Goal: Task Accomplishment & Management: Manage account settings

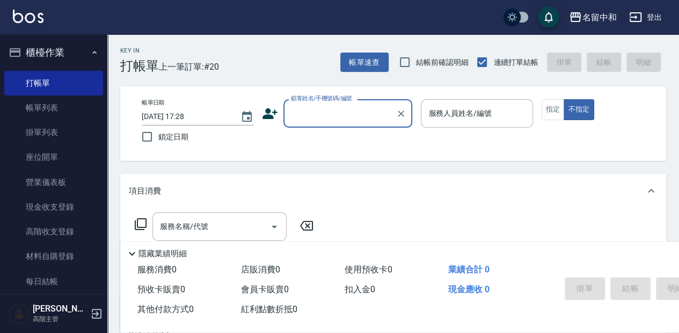
click at [318, 103] on label "顧客姓名/手機號碼/編號" at bounding box center [321, 98] width 61 height 8
click at [318, 104] on input "顧客姓名/手機號碼/編號" at bounding box center [339, 113] width 103 height 19
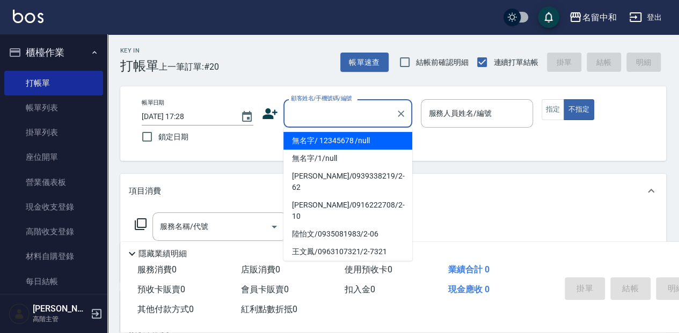
click at [319, 118] on input "顧客姓名/手機號碼/編號" at bounding box center [339, 113] width 103 height 19
click at [345, 141] on li "無名字/ 12345678 /null" at bounding box center [347, 141] width 129 height 18
type input "無名字/ 12345678 /null"
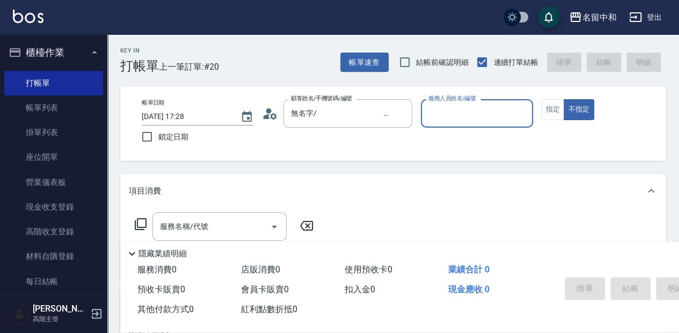
click at [471, 125] on div "服務人員姓名/編號" at bounding box center [477, 113] width 112 height 28
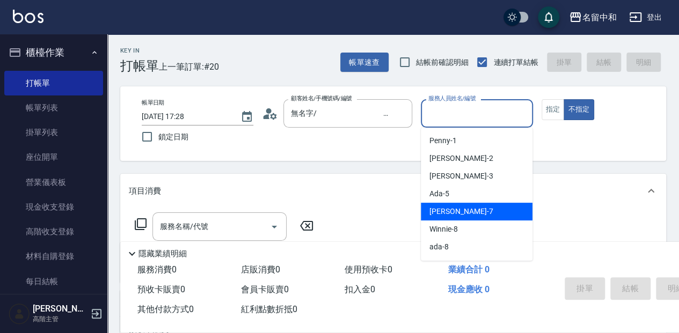
click at [460, 207] on span "Jessica -7" at bounding box center [460, 211] width 63 height 11
type input "Jessica-7"
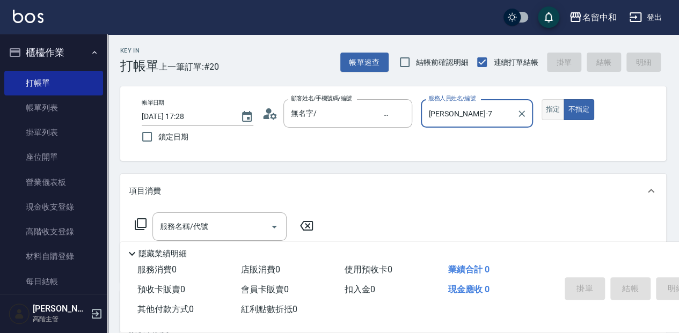
click at [552, 105] on button "指定" at bounding box center [553, 109] width 23 height 21
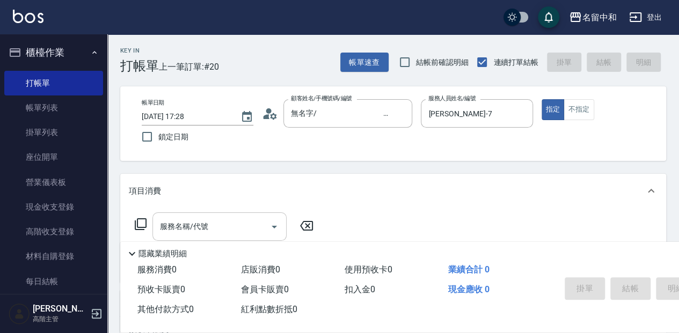
scroll to position [35, 0]
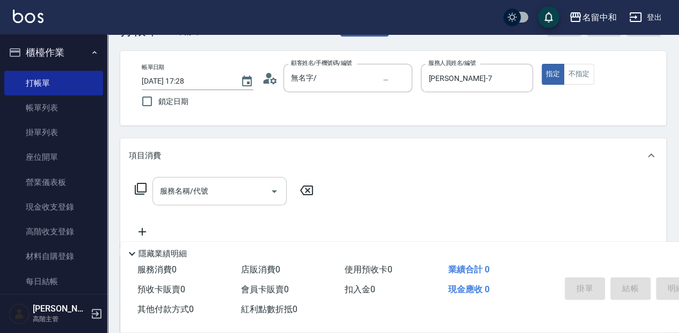
drag, startPoint x: 205, startPoint y: 189, endPoint x: 206, endPoint y: 177, distance: 11.9
click at [206, 186] on input "服務名稱/代號" at bounding box center [211, 191] width 108 height 19
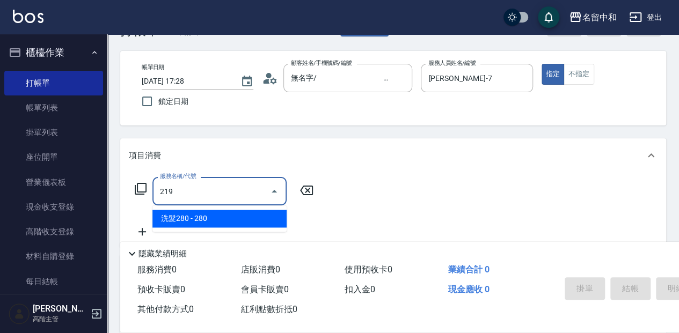
type input "洗髮280(219)"
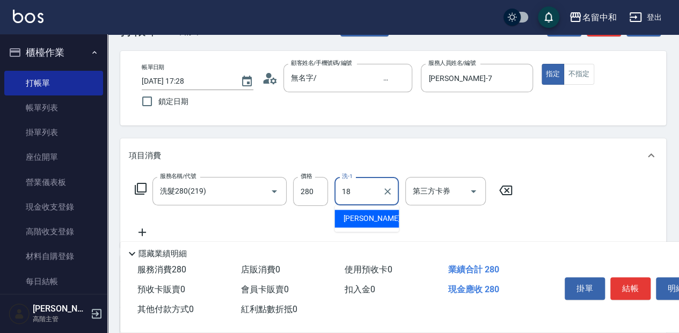
type input "沛岑-18"
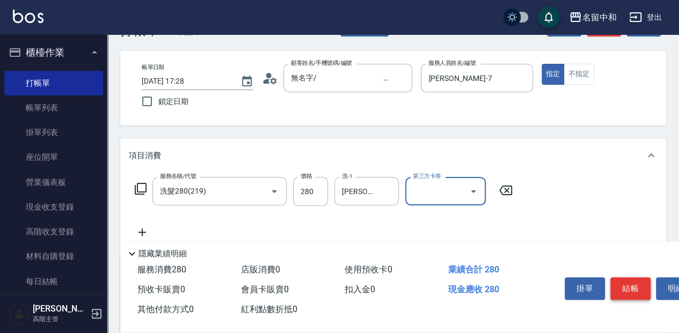
click at [634, 278] on button "結帳" at bounding box center [630, 288] width 40 height 23
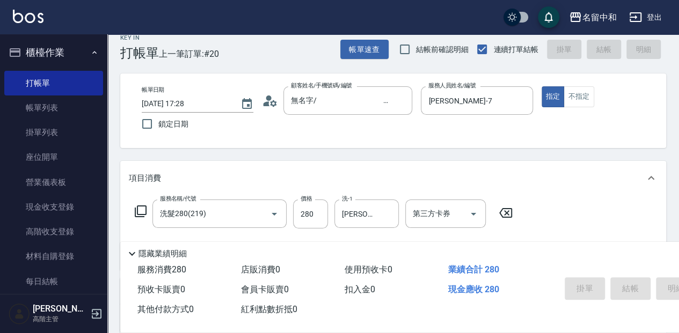
scroll to position [0, 0]
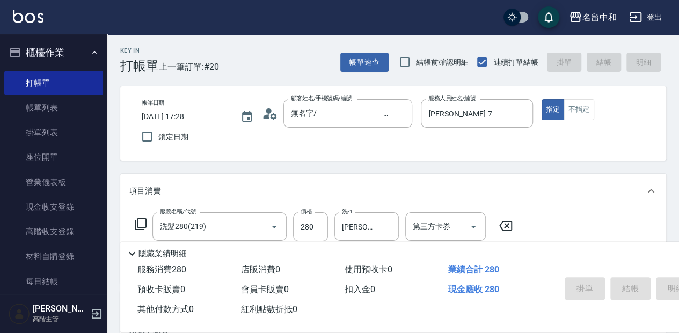
type input "2025/10/15 19:02"
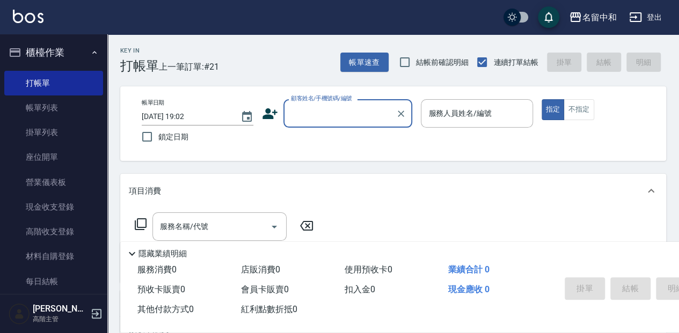
click at [346, 126] on div "顧客姓名/手機號碼/編號" at bounding box center [347, 113] width 129 height 28
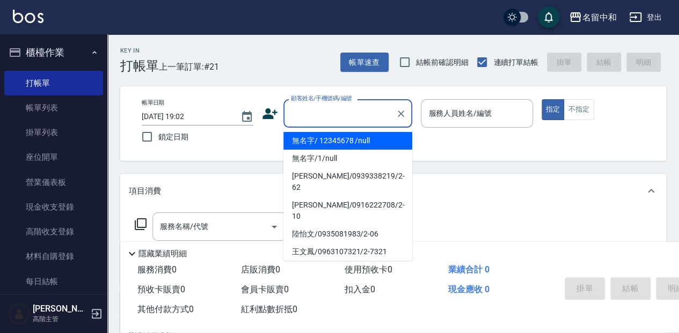
drag, startPoint x: 350, startPoint y: 138, endPoint x: 455, endPoint y: 129, distance: 105.1
click at [353, 138] on li "無名字/ 12345678 /null" at bounding box center [347, 141] width 129 height 18
type input "無名字/ 12345678 /null"
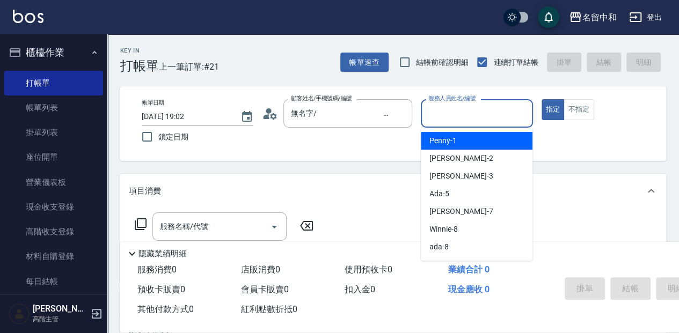
drag, startPoint x: 456, startPoint y: 118, endPoint x: 449, endPoint y: 166, distance: 48.8
click at [456, 118] on input "服務人員姓名/編號" at bounding box center [477, 113] width 102 height 19
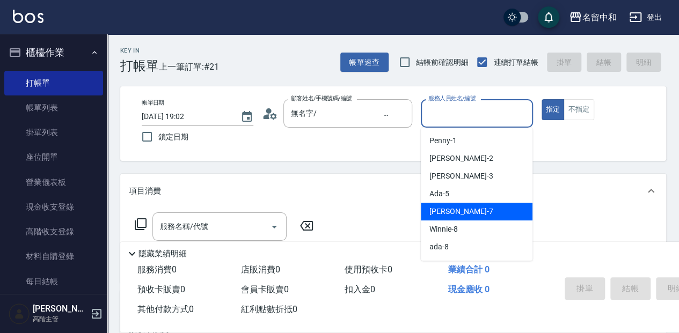
click at [444, 210] on span "Jessica -7" at bounding box center [460, 211] width 63 height 11
type input "Jessica-7"
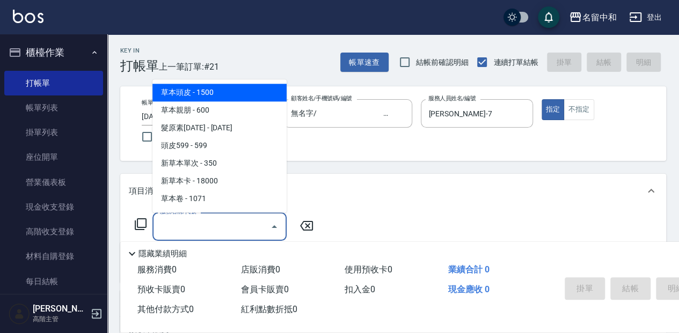
click at [218, 219] on input "服務名稱/代號" at bounding box center [211, 226] width 108 height 19
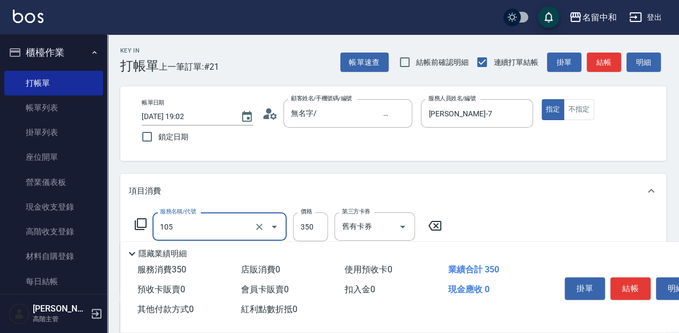
type input "新草本單次(105)"
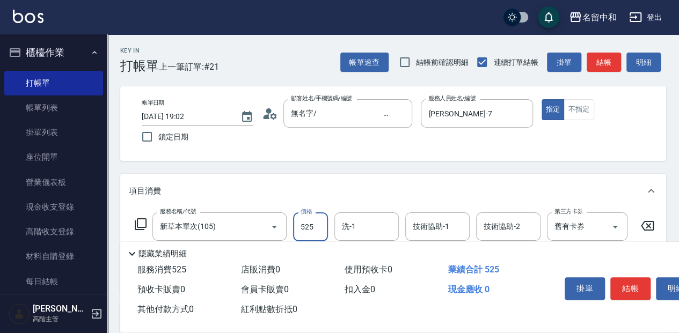
type input "525"
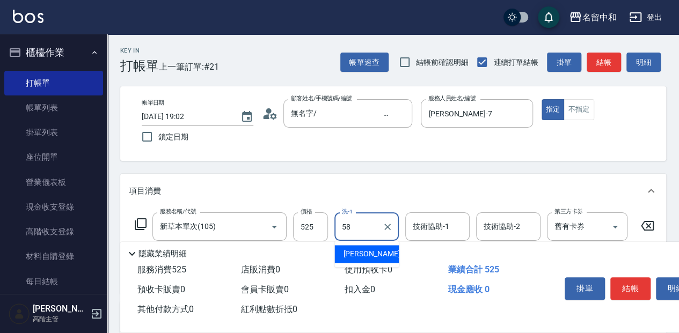
type input "莫娜-58"
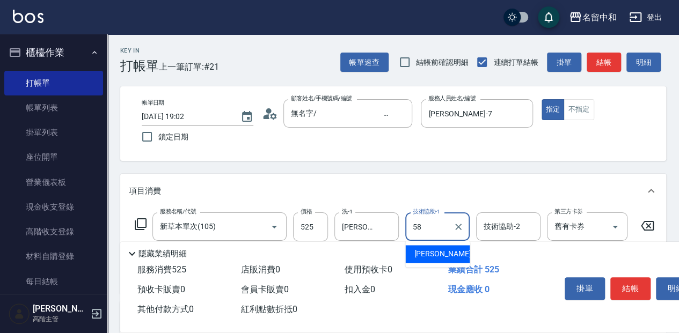
type input "莫娜-58"
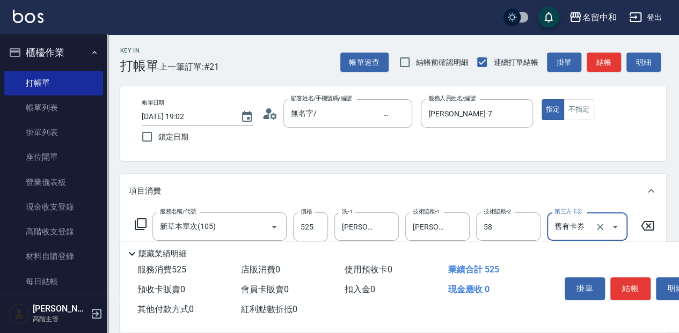
type input "莫娜-58"
click at [624, 285] on button "結帳" at bounding box center [630, 288] width 40 height 23
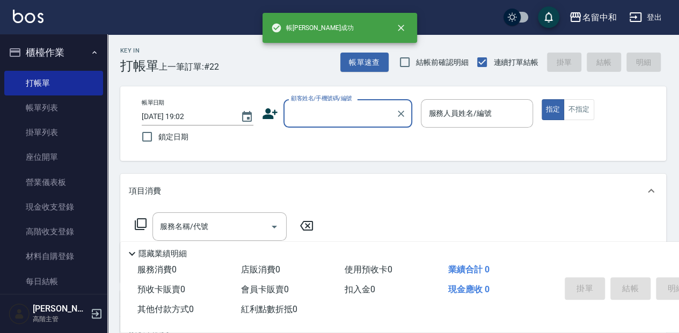
click at [309, 111] on input "顧客姓名/手機號碼/編號" at bounding box center [339, 113] width 103 height 19
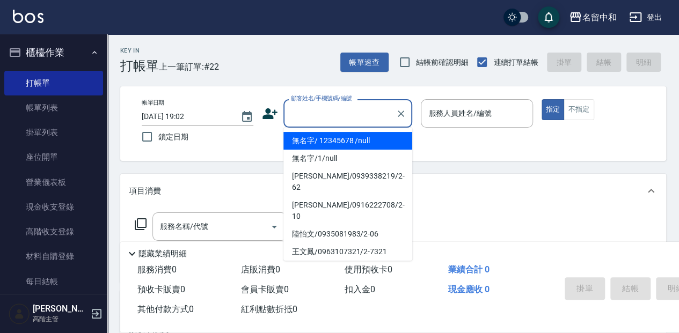
drag, startPoint x: 313, startPoint y: 140, endPoint x: 435, endPoint y: 111, distance: 125.2
click at [313, 140] on li "無名字/ 12345678 /null" at bounding box center [347, 141] width 129 height 18
type input "無名字/ 12345678 /null"
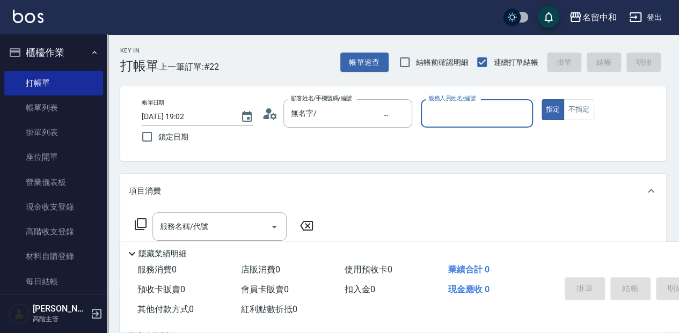
click at [435, 111] on input "服務人員姓名/編號" at bounding box center [477, 113] width 102 height 19
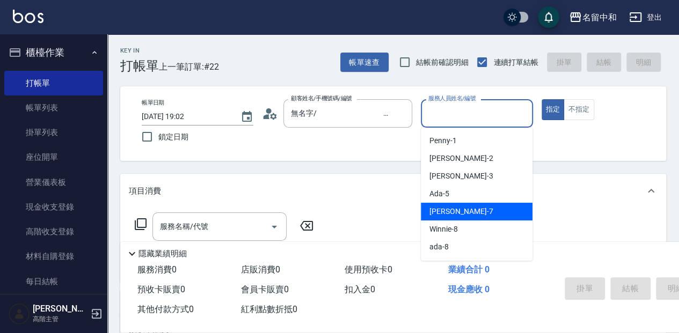
click at [460, 210] on span "Jessica -7" at bounding box center [460, 211] width 63 height 11
type input "Jessica-7"
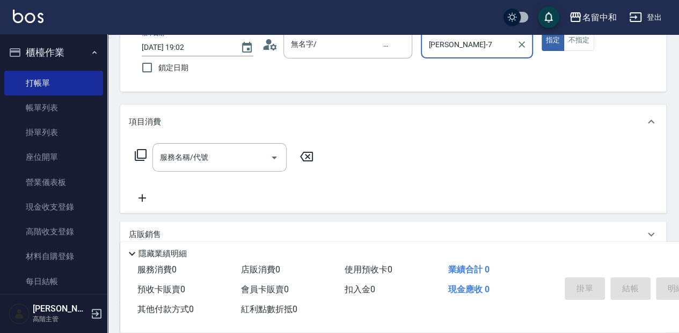
scroll to position [71, 0]
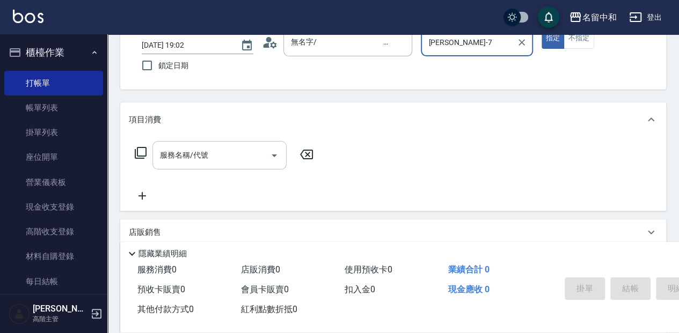
click at [185, 162] on input "服務名稱/代號" at bounding box center [211, 155] width 108 height 19
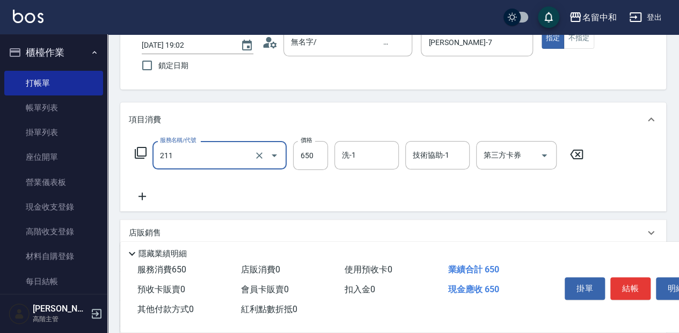
type input "洗+滾珠精油(211)"
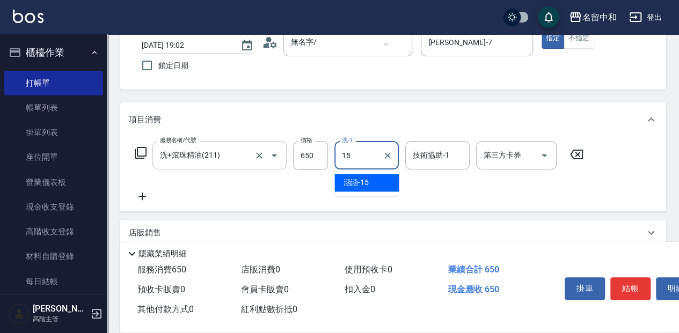
type input "涵涵-15"
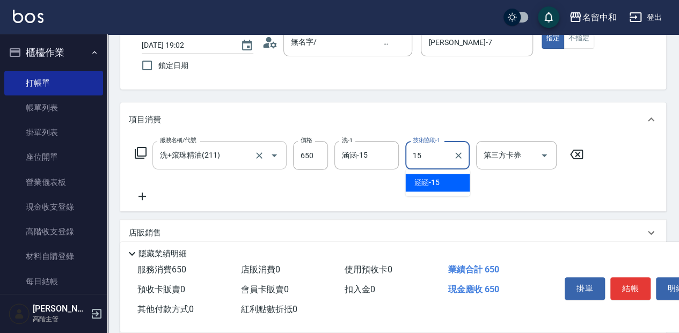
type input "涵涵-15"
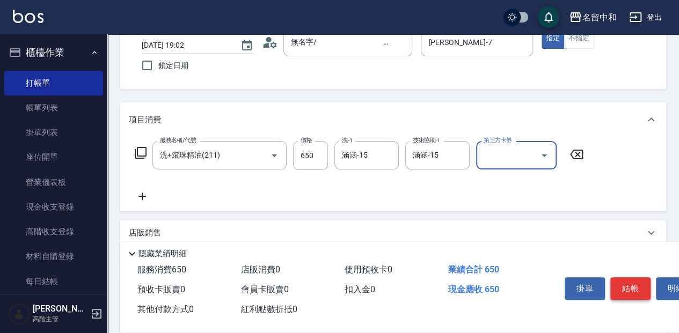
click at [631, 290] on button "結帳" at bounding box center [630, 288] width 40 height 23
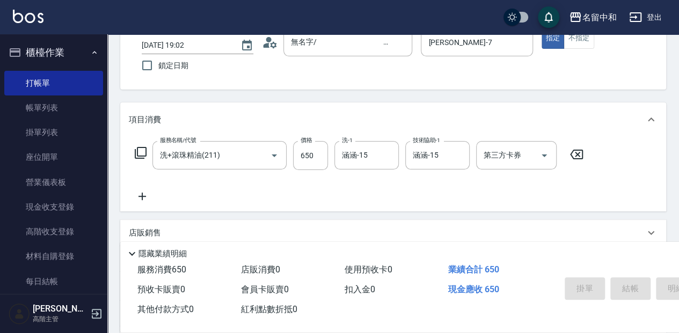
type input "2025/10/15 19:03"
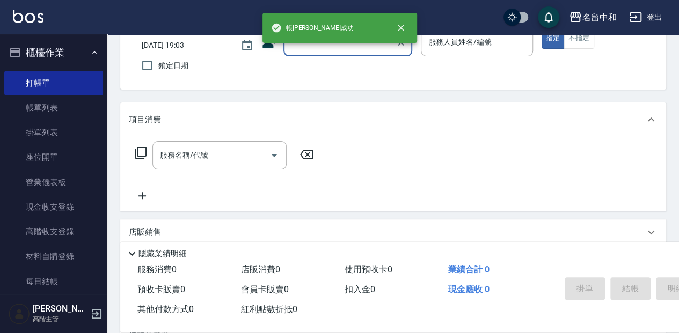
scroll to position [0, 0]
click at [330, 47] on input "顧客姓名/手機號碼/編號" at bounding box center [339, 42] width 103 height 19
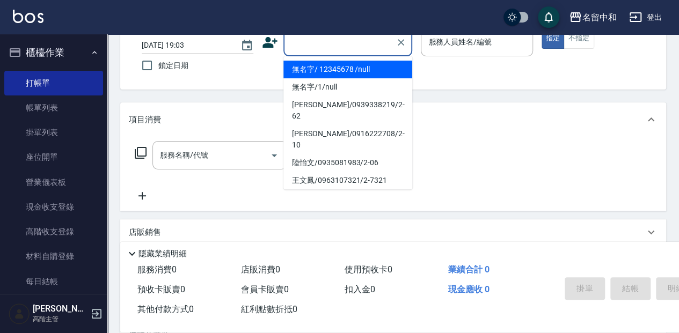
click at [327, 67] on li "無名字/ 12345678 /null" at bounding box center [347, 70] width 129 height 18
type input "無名字/ 12345678 /null"
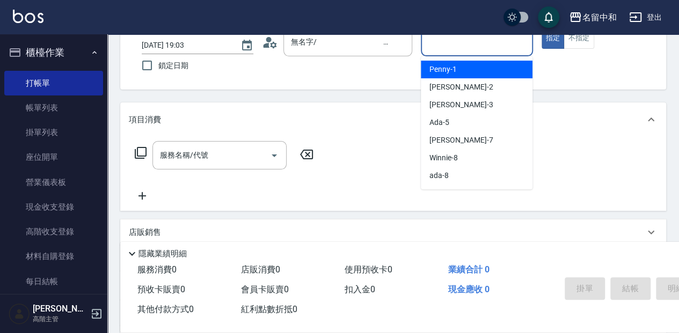
click at [443, 45] on input "服務人員姓名/編號" at bounding box center [477, 42] width 102 height 19
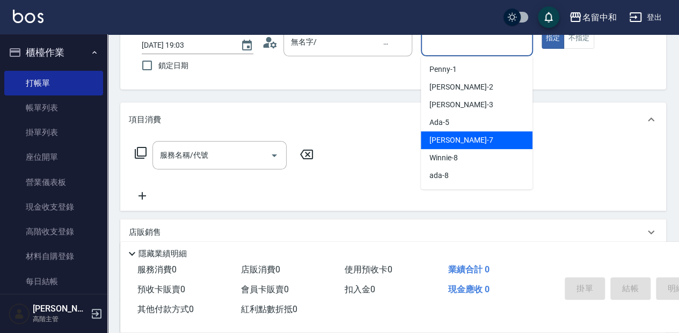
drag, startPoint x: 474, startPoint y: 138, endPoint x: 535, endPoint y: 100, distance: 71.9
click at [474, 138] on div "Jessica -7" at bounding box center [477, 140] width 112 height 18
type input "Jessica-7"
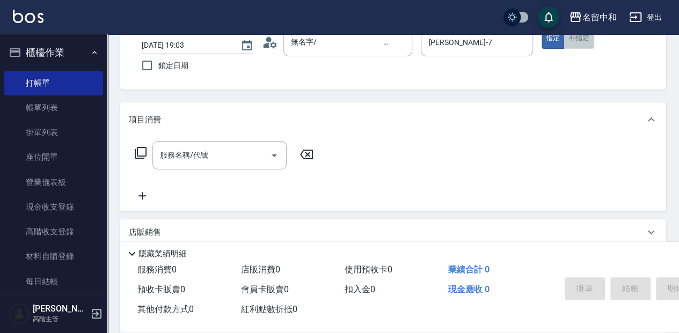
click at [581, 44] on button "不指定" at bounding box center [579, 38] width 30 height 21
click at [206, 159] on input "服務名稱/代號" at bounding box center [211, 155] width 108 height 19
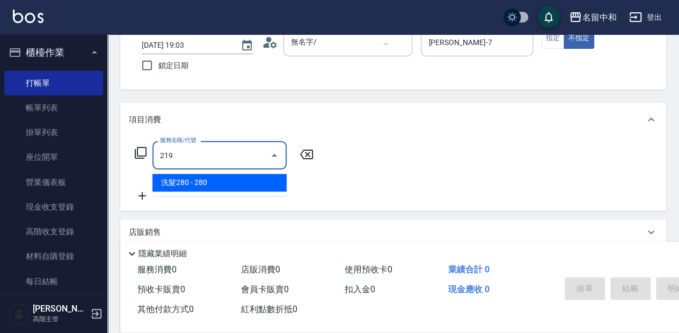
type input "洗髮280(219)"
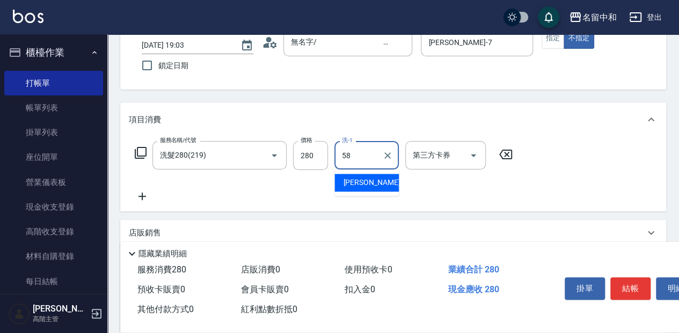
type input "莫娜-58"
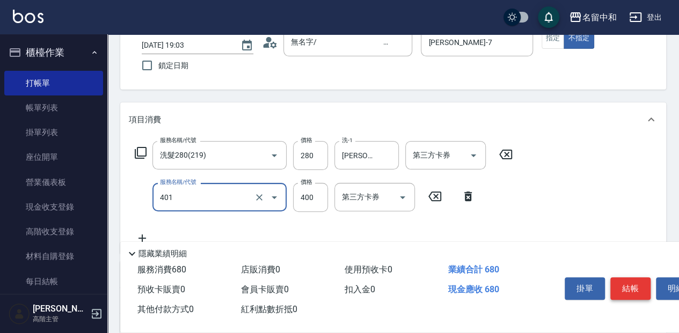
type input "剪髮(400)(401)"
click at [627, 291] on button "結帳" at bounding box center [630, 288] width 40 height 23
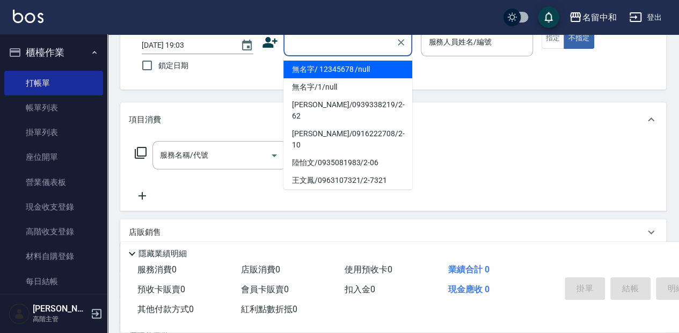
click at [318, 42] on input "顧客姓名/手機號碼/編號" at bounding box center [339, 42] width 103 height 19
click at [316, 66] on li "無名字/ 12345678 /null" at bounding box center [347, 70] width 129 height 18
type input "無名字/ 12345678 /null"
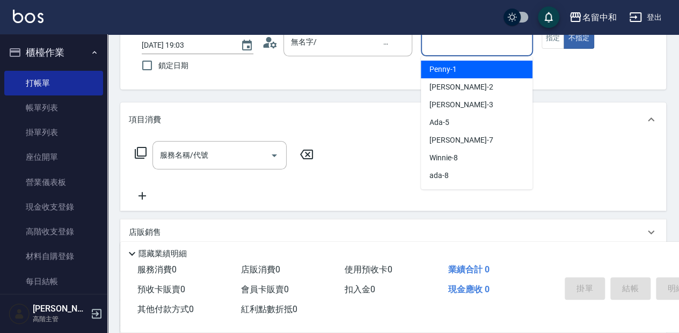
click at [453, 44] on input "服務人員姓名/編號" at bounding box center [477, 42] width 102 height 19
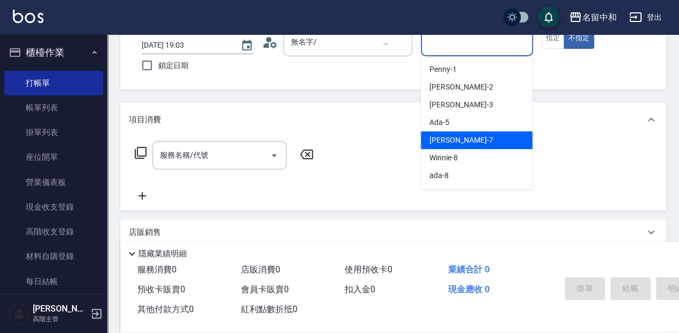
click at [458, 136] on span "Jessica -7" at bounding box center [460, 140] width 63 height 11
type input "Jessica-7"
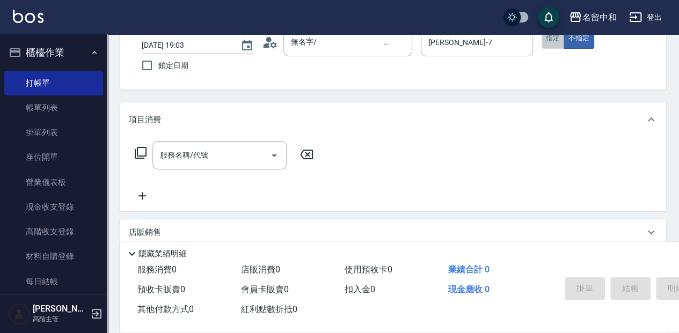
click at [557, 44] on button "指定" at bounding box center [553, 38] width 23 height 21
drag, startPoint x: 242, startPoint y: 163, endPoint x: 247, endPoint y: 165, distance: 6.0
click at [242, 163] on input "服務名稱/代號" at bounding box center [211, 155] width 108 height 19
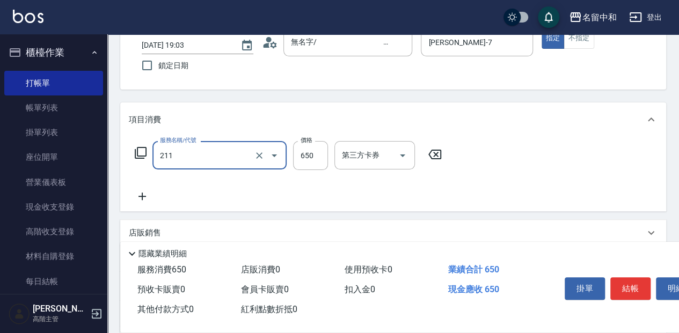
type input "洗+滾珠精油(211)"
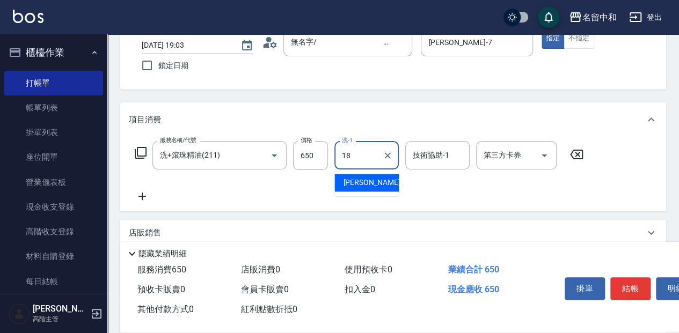
type input "沛岑-18"
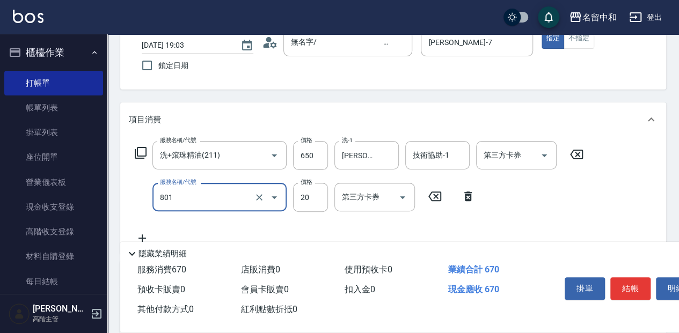
type input "潤絲20(801)"
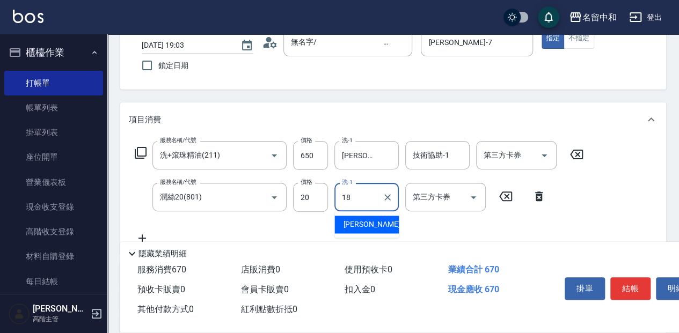
type input "沛岑-18"
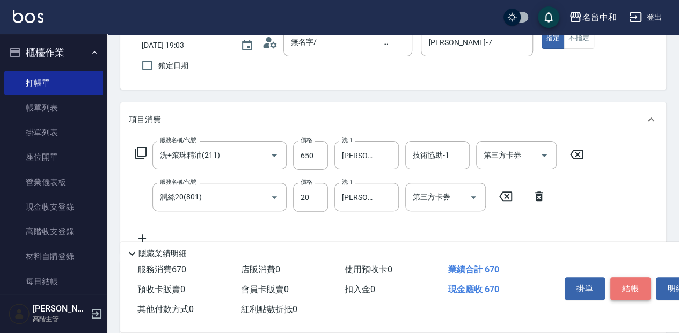
click at [613, 279] on button "結帳" at bounding box center [630, 288] width 40 height 23
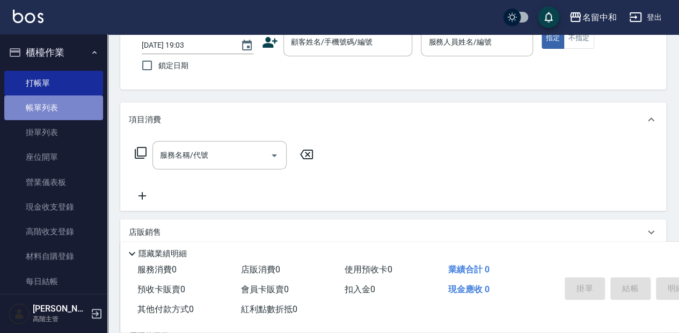
click at [58, 106] on link "帳單列表" at bounding box center [53, 108] width 99 height 25
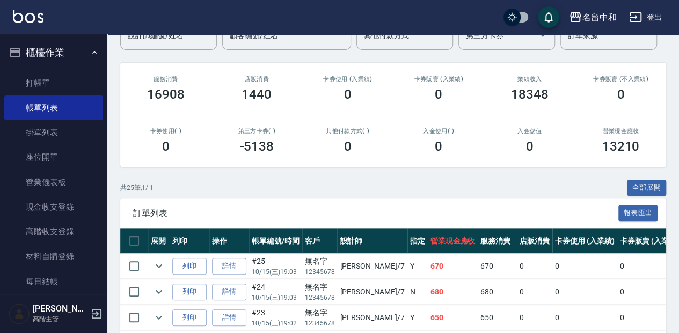
scroll to position [107, 0]
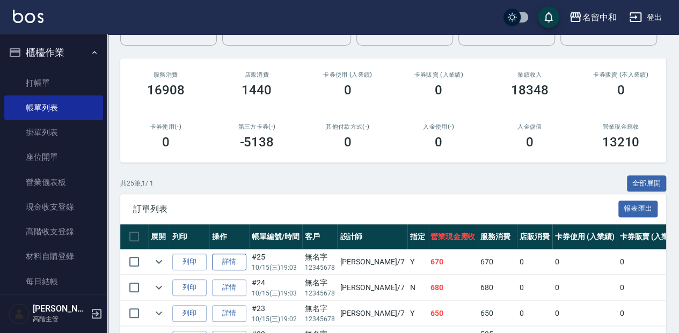
click at [226, 258] on link "詳情" at bounding box center [229, 262] width 34 height 17
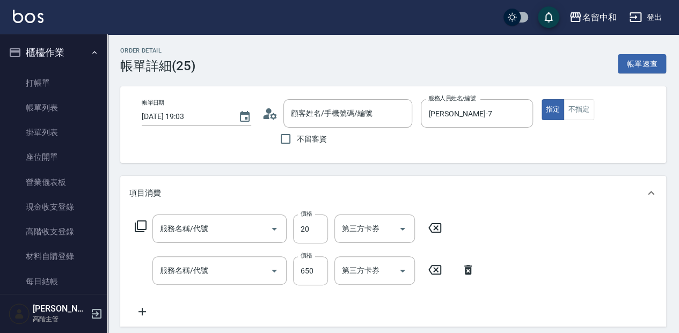
type input "2025/10/15 19:03"
type input "Jessica-7"
type input "無名字/ 12345678 /null"
type input "潤絲20(801)"
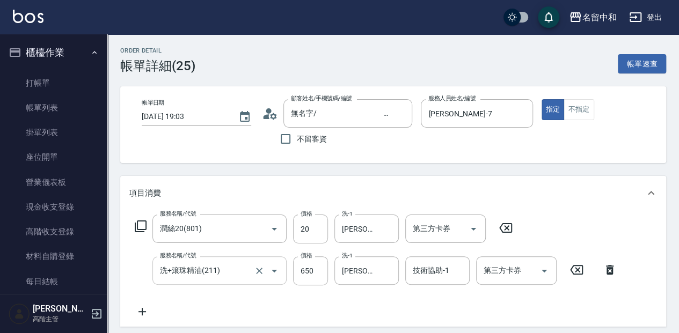
click at [232, 275] on input "洗+滾珠精油(211)" at bounding box center [204, 270] width 94 height 19
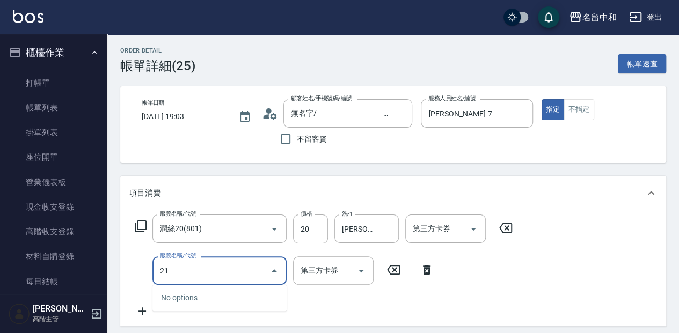
type input "211"
type input "洗髮300(221)"
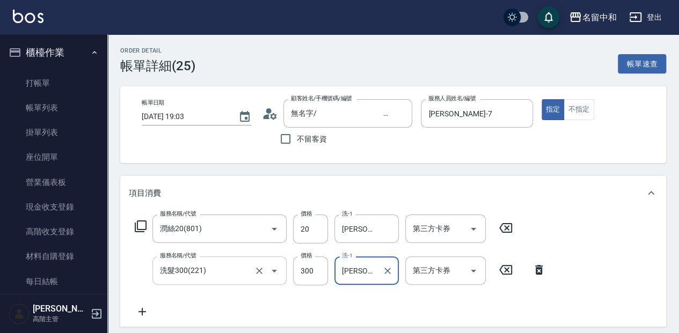
type input "沛岑-18"
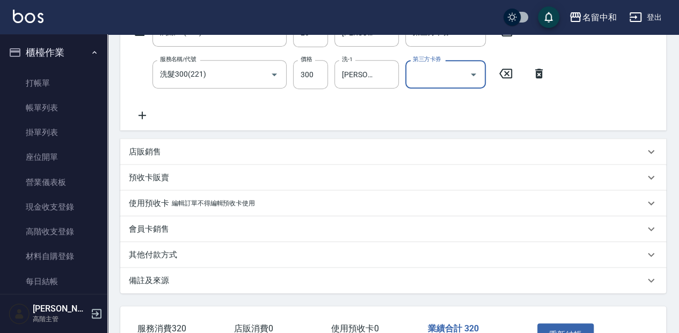
scroll to position [215, 0]
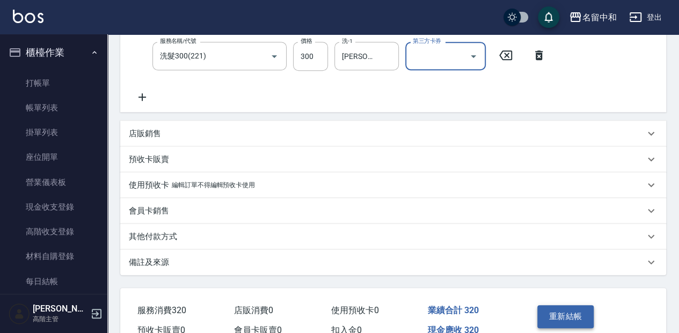
click at [574, 317] on button "重新結帳" at bounding box center [565, 316] width 57 height 23
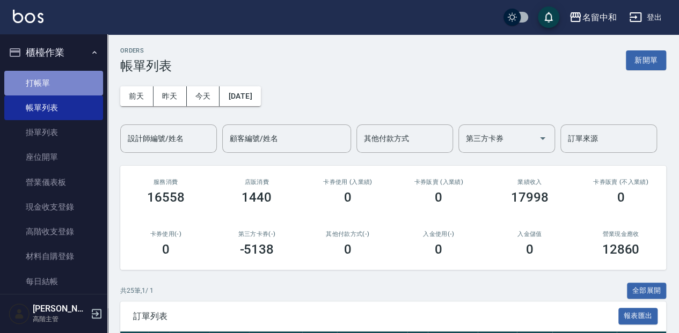
click at [68, 87] on link "打帳單" at bounding box center [53, 83] width 99 height 25
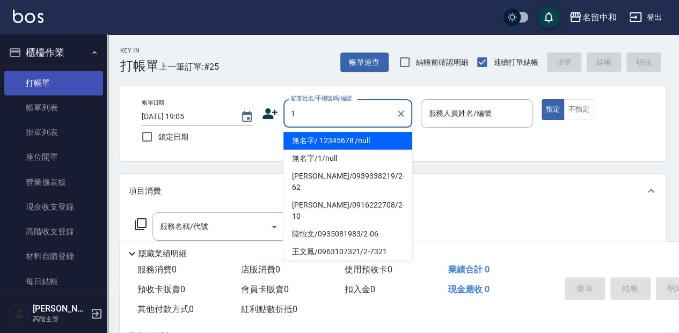
type input "無名字/ 12345678 /null"
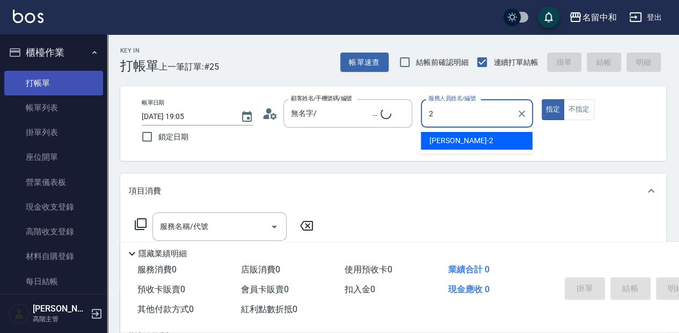
type input "Julie-2"
type button "true"
type input "無名字/1/null"
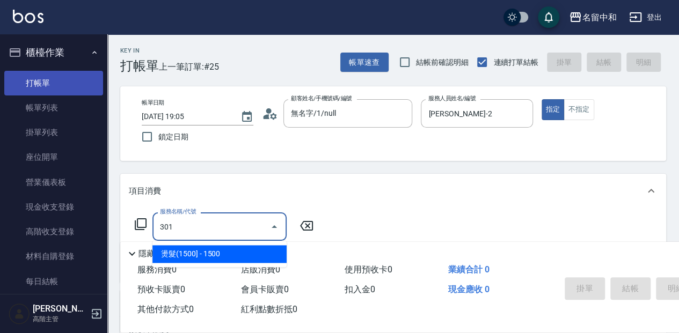
type input "燙髮(1500](301)"
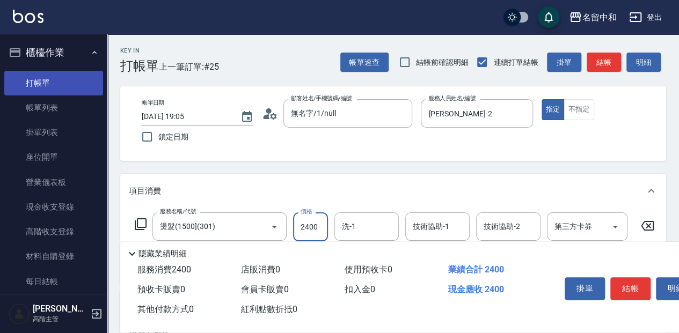
type input "2400"
type input "Julie-2"
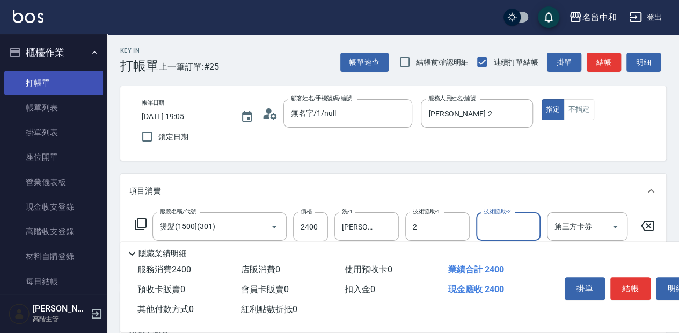
type input "Julie-2"
type input "涵涵-15"
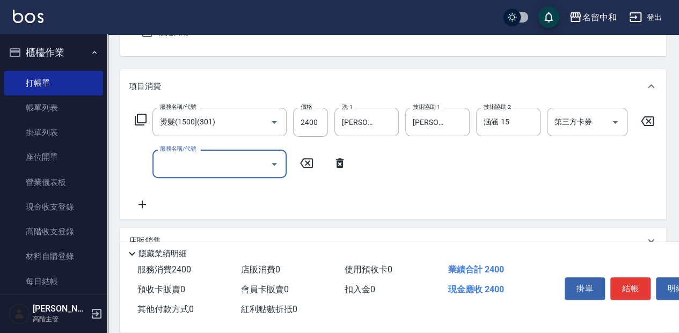
scroll to position [107, 0]
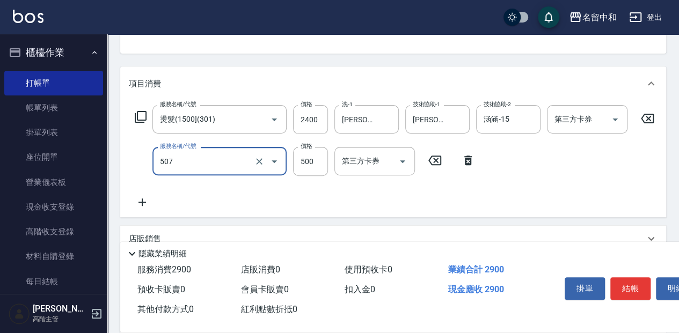
type input "補染(507)"
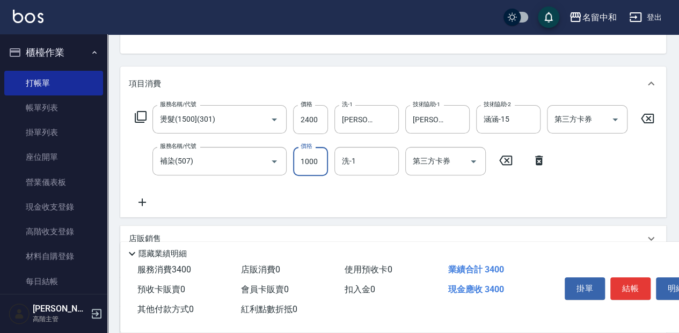
type input "1000"
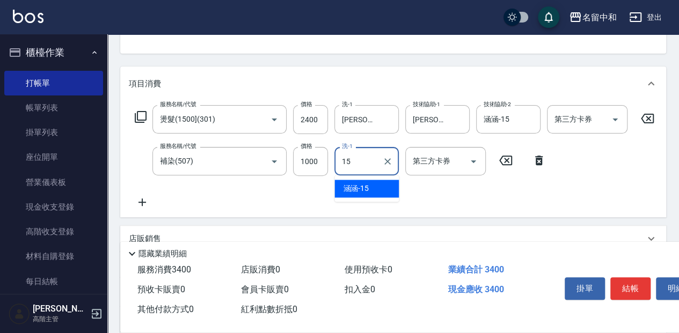
type input "涵涵-15"
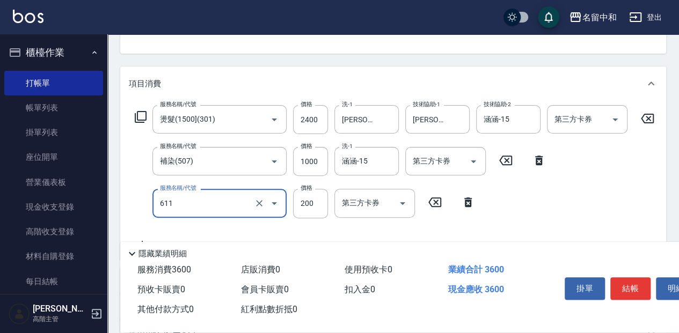
type input "染.頭皮隔離(611)"
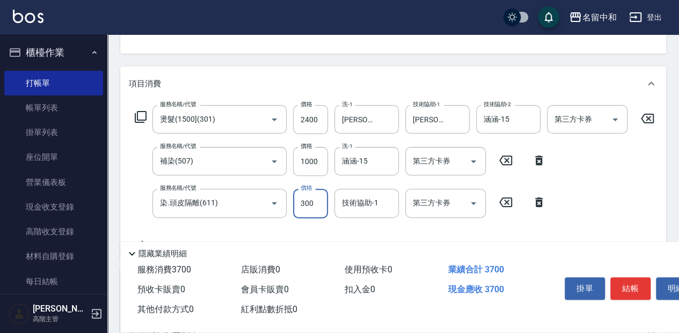
type input "300"
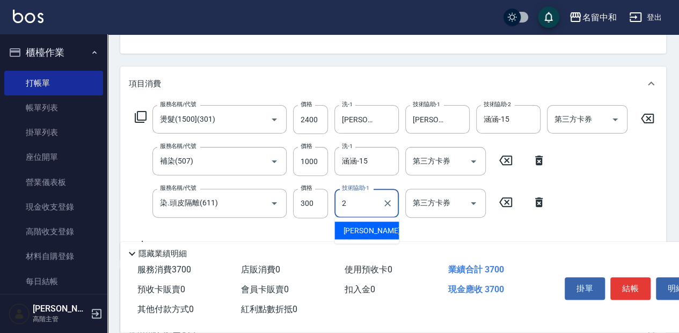
type input "Julie-2"
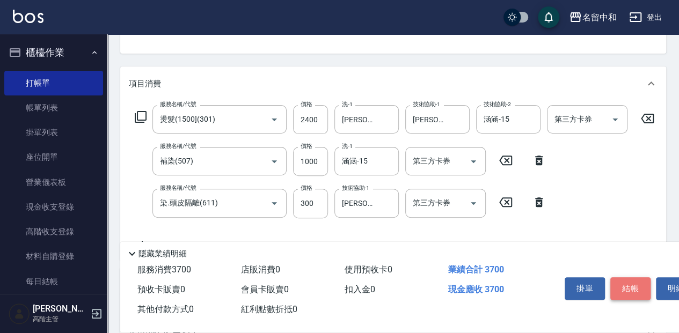
click at [618, 277] on button "結帳" at bounding box center [630, 288] width 40 height 23
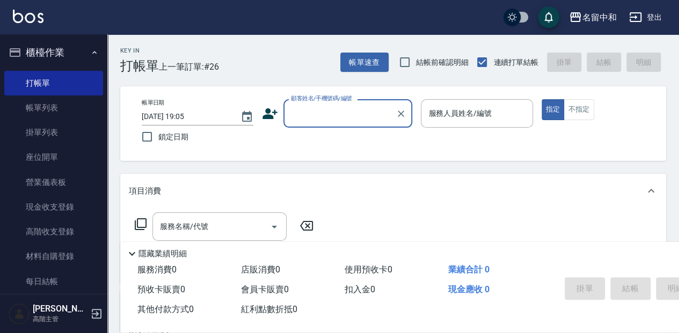
scroll to position [0, 0]
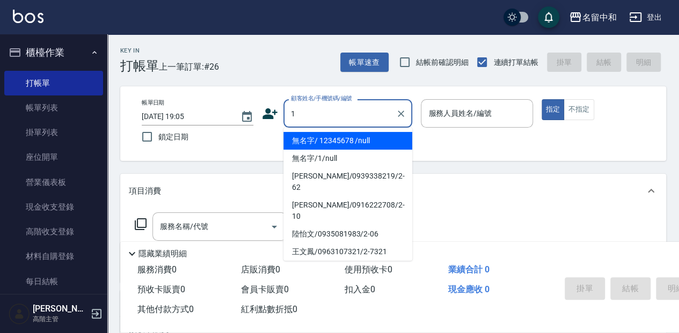
type input "無名字/ 12345678 /null"
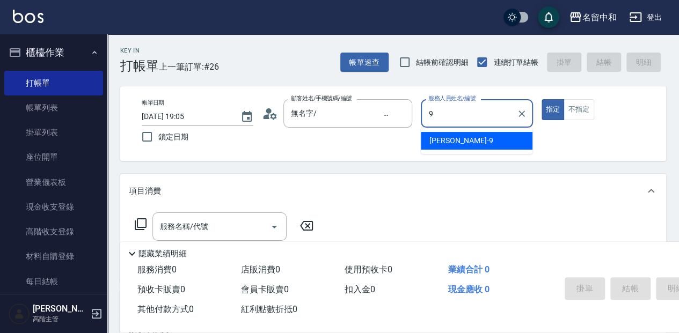
type input "Anna-9"
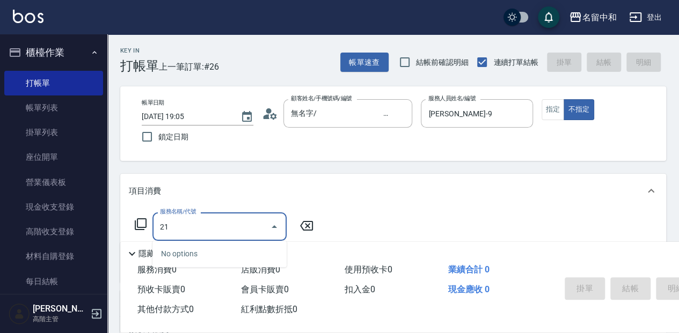
type input "215"
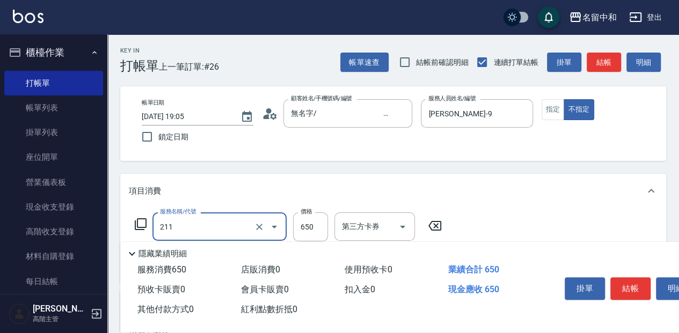
type input "洗+滾珠精油(211)"
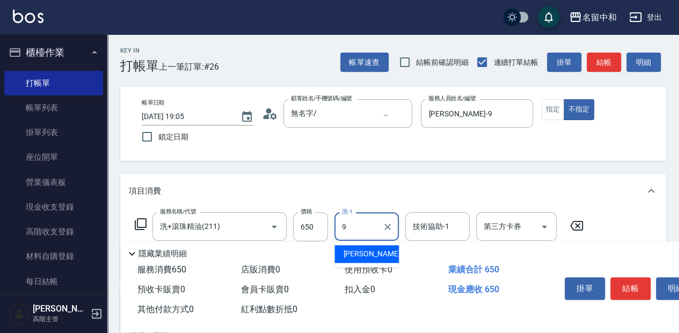
type input "Anna-9"
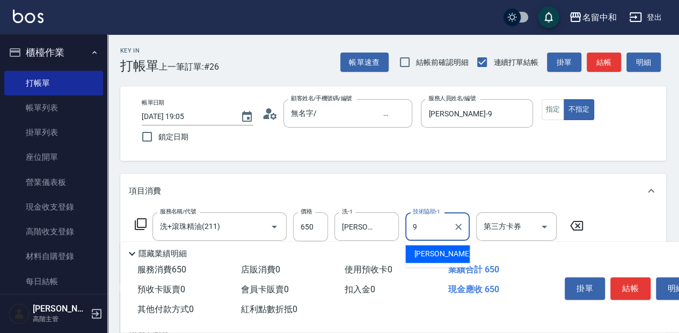
type input "Anna-9"
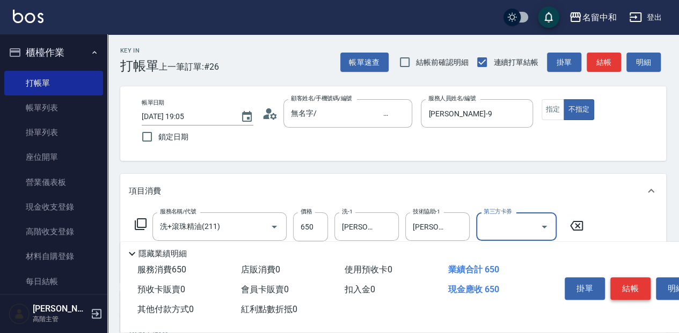
click at [628, 281] on button "結帳" at bounding box center [630, 288] width 40 height 23
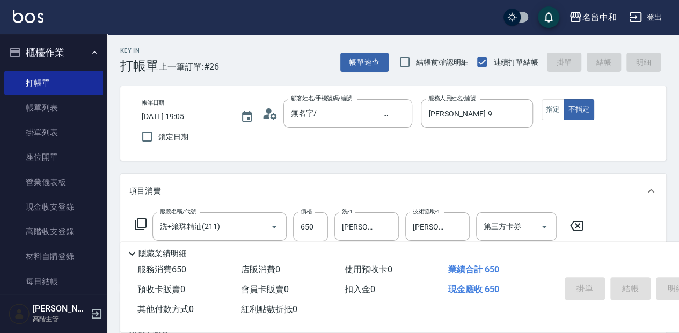
type input "2025/10/15 19:06"
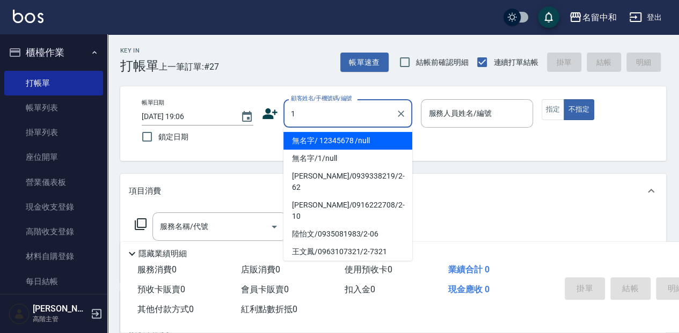
type input "無名字/ 12345678 /null"
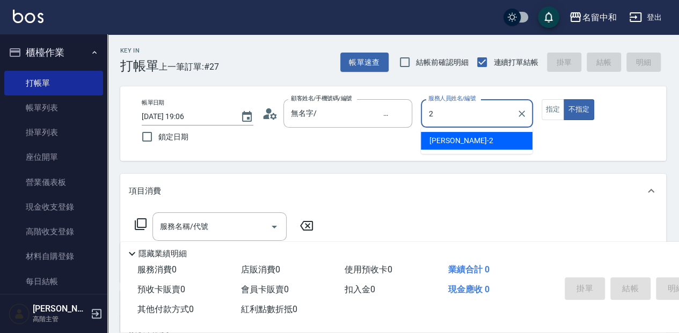
type input "Julie-2"
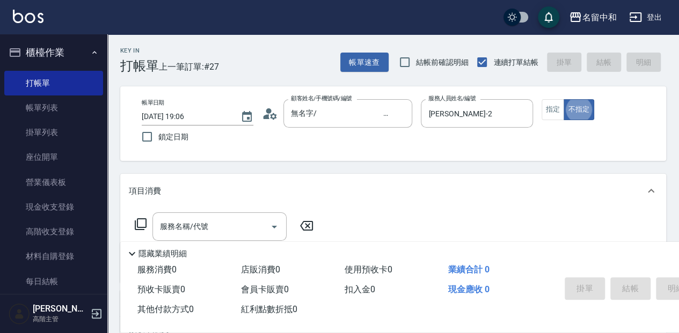
type button "false"
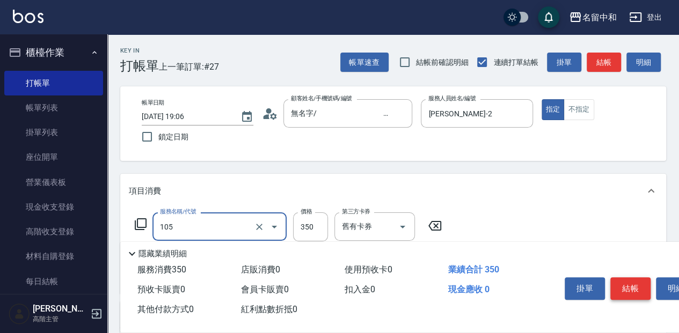
type input "新草本單次(105)"
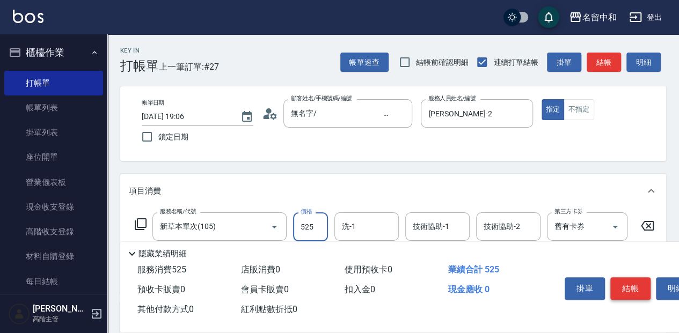
type input "525"
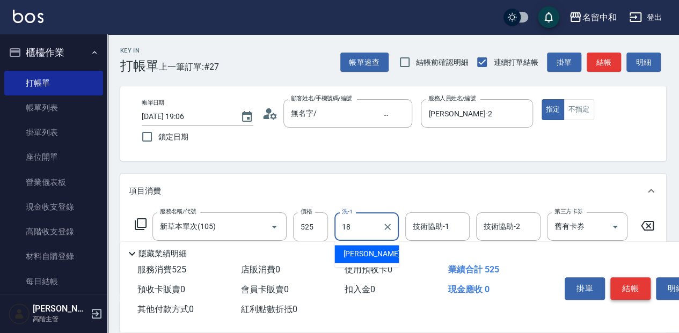
type input "沛岑-18"
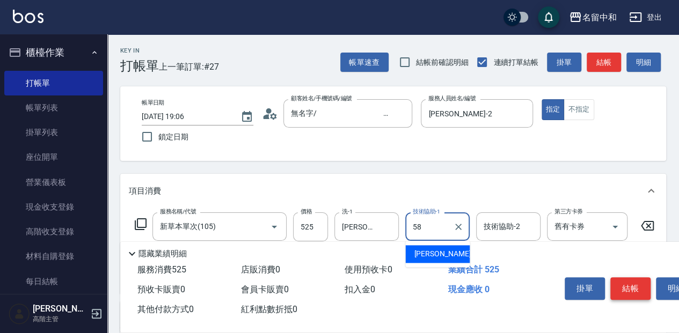
type input "莫娜-58"
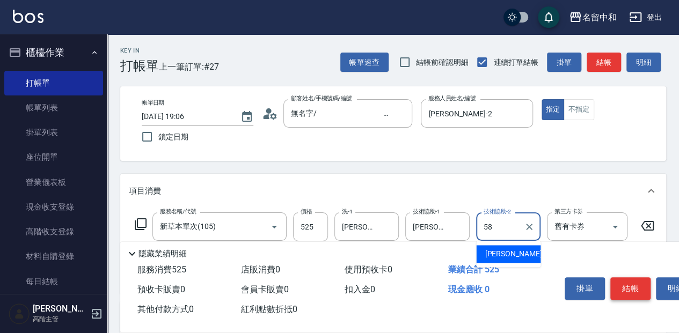
type input "莫娜-58"
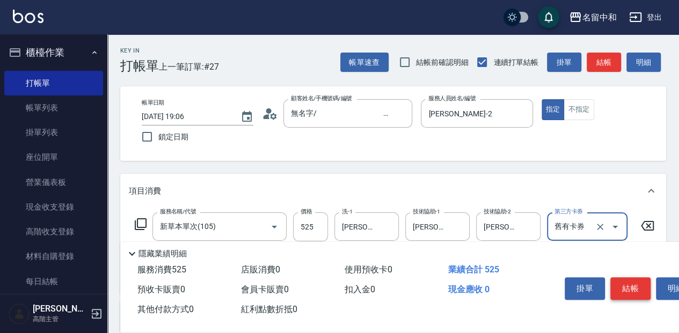
click at [628, 281] on button "結帳" at bounding box center [630, 288] width 40 height 23
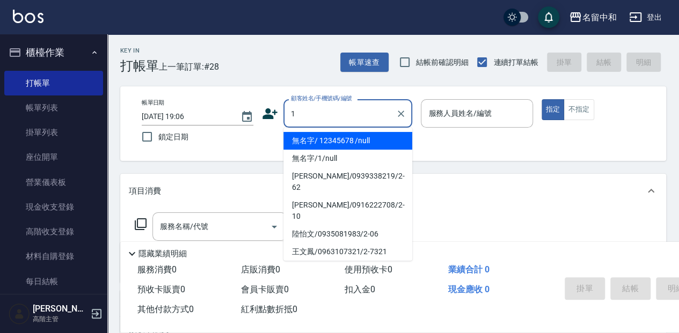
type input "無名字/ 12345678 /null"
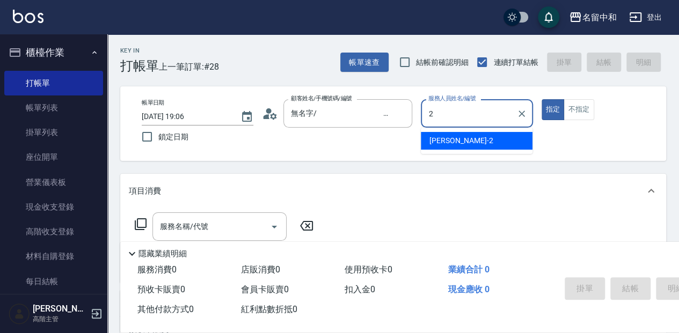
type input "Julie-2"
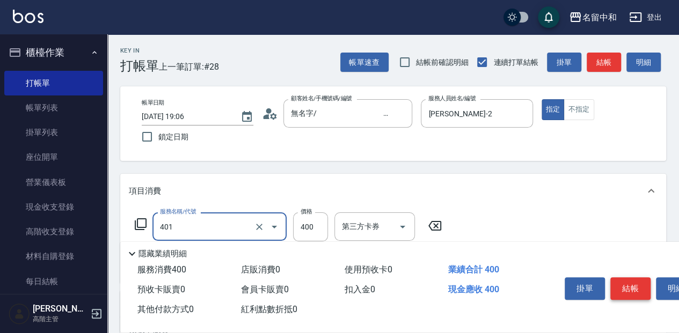
type input "剪髮(400)(401)"
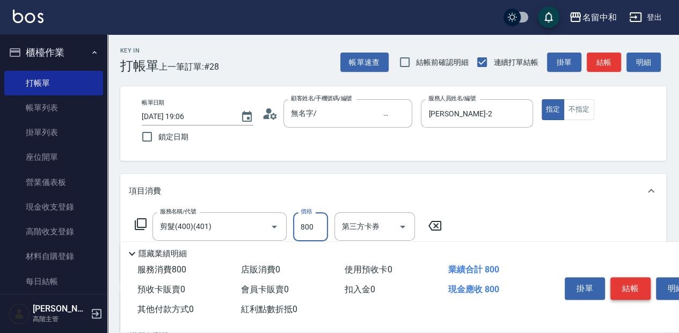
type input "800"
click at [628, 281] on button "結帳" at bounding box center [630, 288] width 40 height 23
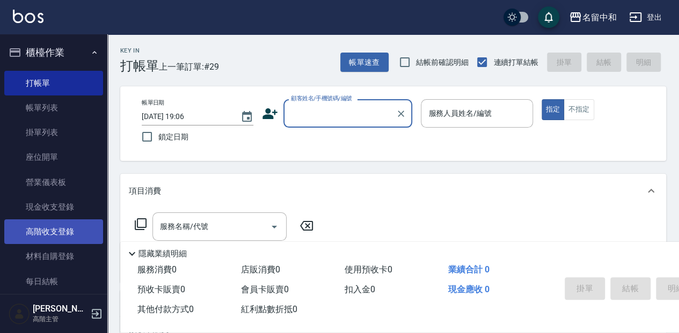
click at [82, 222] on link "高階收支登錄" at bounding box center [53, 232] width 99 height 25
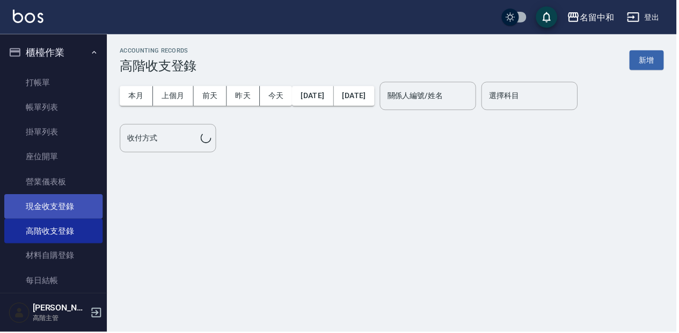
click at [82, 209] on link "現金收支登錄" at bounding box center [53, 207] width 99 height 25
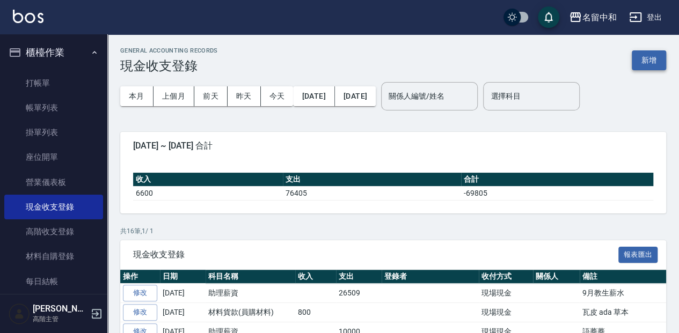
click at [642, 55] on button "新增" at bounding box center [649, 60] width 34 height 20
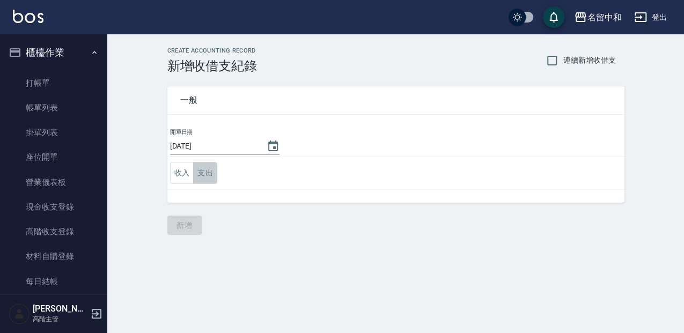
click at [213, 164] on button "支出" at bounding box center [205, 173] width 24 height 22
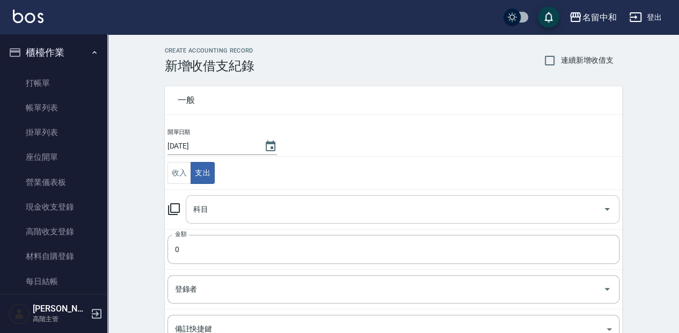
click at [240, 203] on input "科目" at bounding box center [395, 209] width 408 height 19
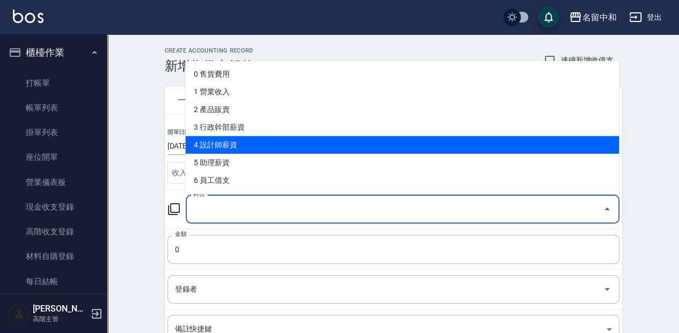
click at [254, 136] on li "4 設計師薪資" at bounding box center [402, 145] width 434 height 18
type input "4 設計師薪資"
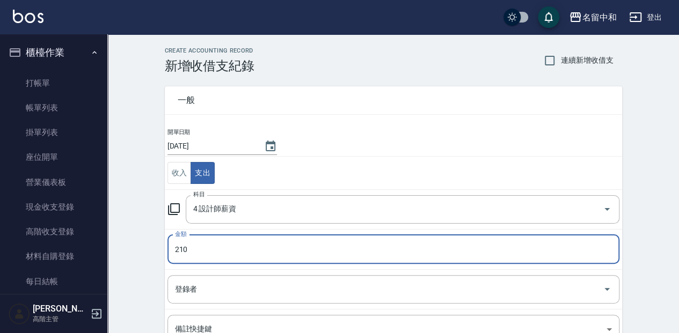
type input "210"
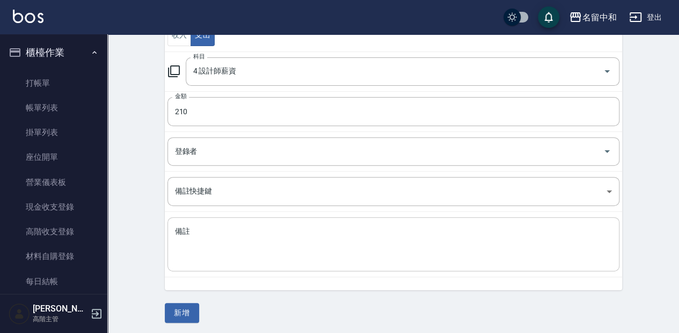
scroll to position [138, 0]
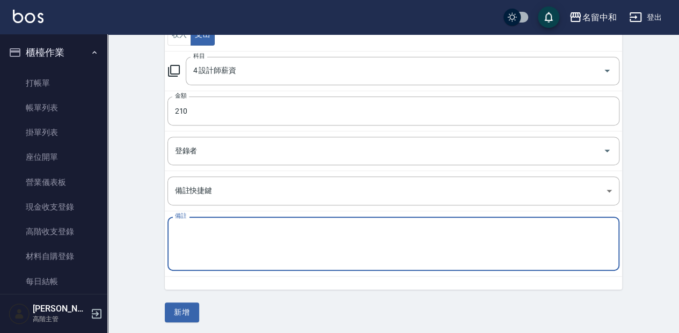
click at [266, 239] on textarea "備註" at bounding box center [393, 244] width 437 height 36
type textarea "草本卡"
click at [178, 312] on button "新增" at bounding box center [182, 313] width 34 height 20
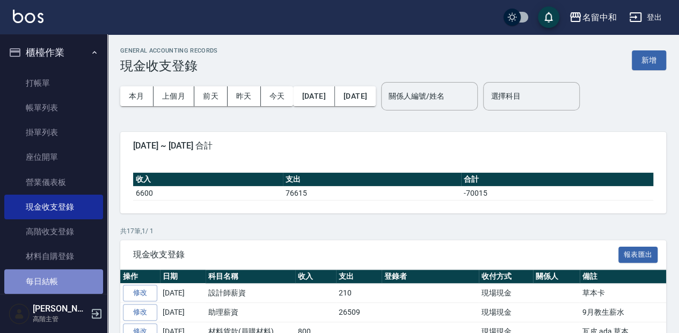
click at [83, 282] on link "每日結帳" at bounding box center [53, 281] width 99 height 25
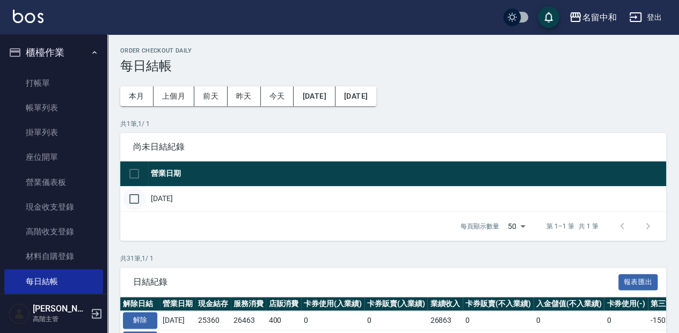
click at [138, 205] on input "checkbox" at bounding box center [134, 199] width 23 height 23
checkbox input "true"
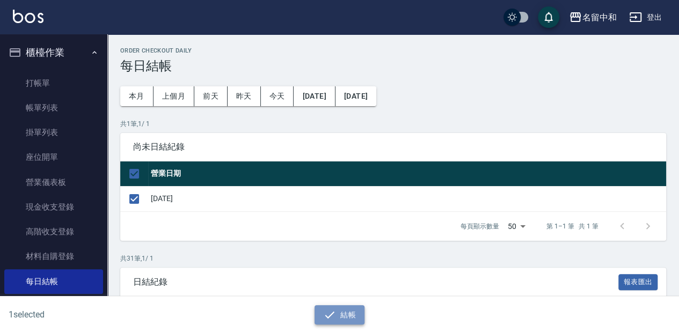
click at [333, 309] on icon "button" at bounding box center [329, 315] width 13 height 13
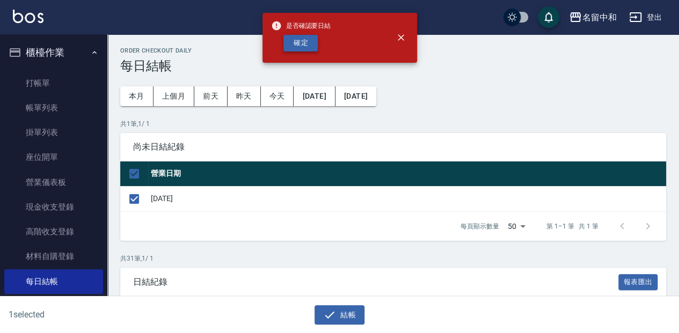
click at [305, 40] on button "確定" at bounding box center [300, 43] width 34 height 17
checkbox input "false"
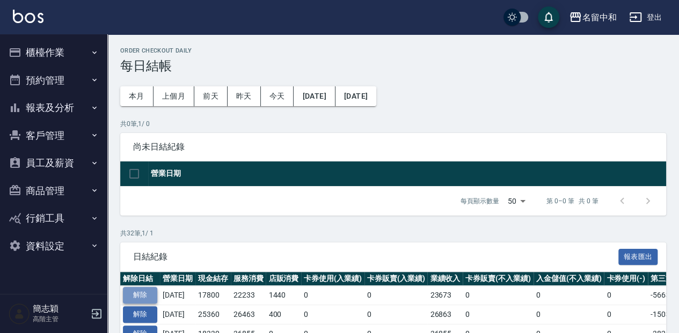
click at [144, 292] on button "解除" at bounding box center [140, 295] width 34 height 17
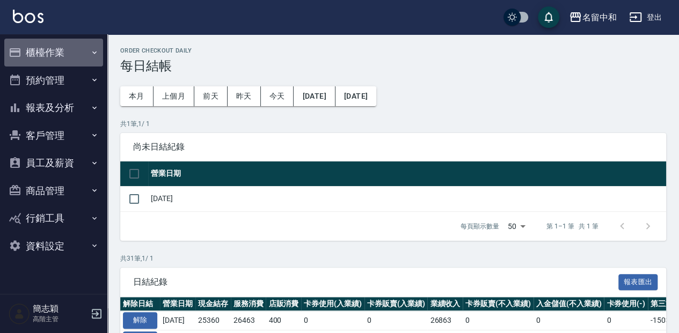
click at [44, 42] on button "櫃檯作業" at bounding box center [53, 53] width 99 height 28
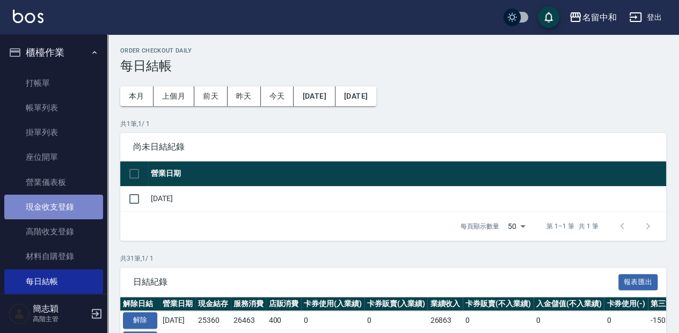
click at [74, 201] on link "現金收支登錄" at bounding box center [53, 207] width 99 height 25
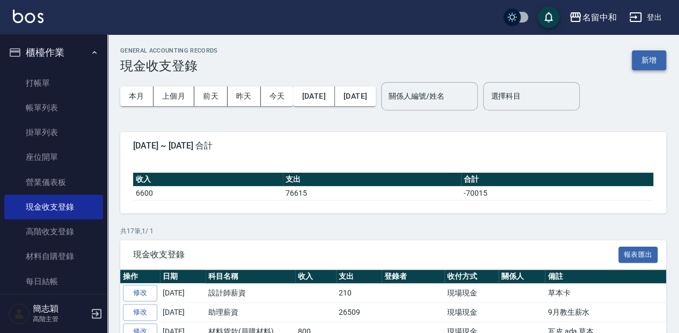
click at [651, 60] on button "新增" at bounding box center [649, 60] width 34 height 20
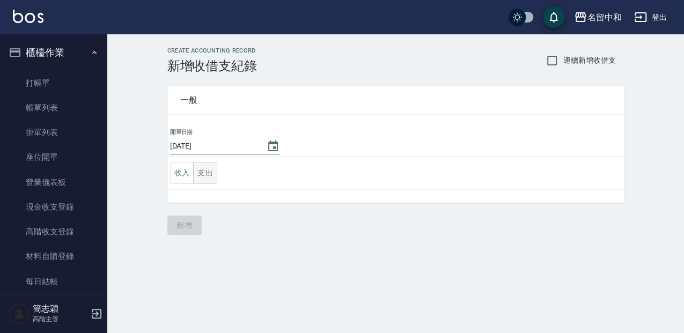
click at [211, 174] on button "支出" at bounding box center [205, 173] width 24 height 22
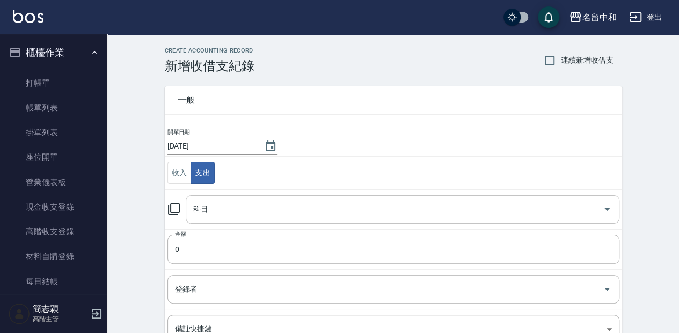
click at [226, 202] on input "科目" at bounding box center [395, 209] width 408 height 19
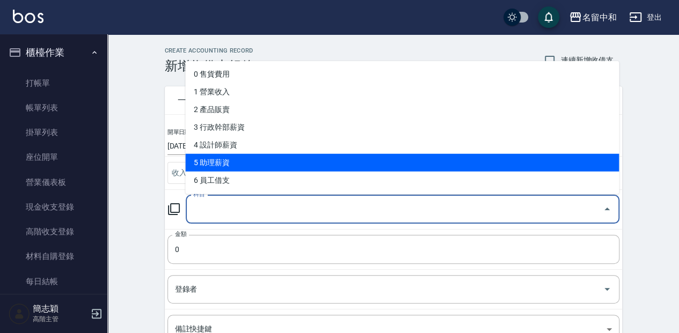
click at [233, 166] on li "5 助理薪資" at bounding box center [402, 162] width 434 height 18
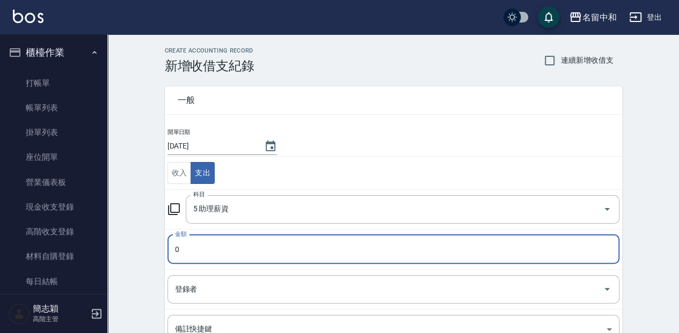
type input "5 助理薪資"
type input "16722"
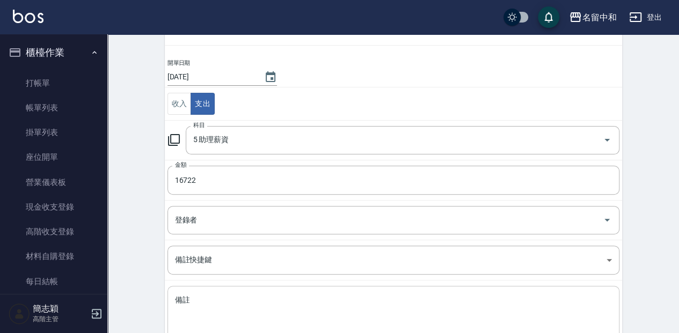
scroll to position [107, 0]
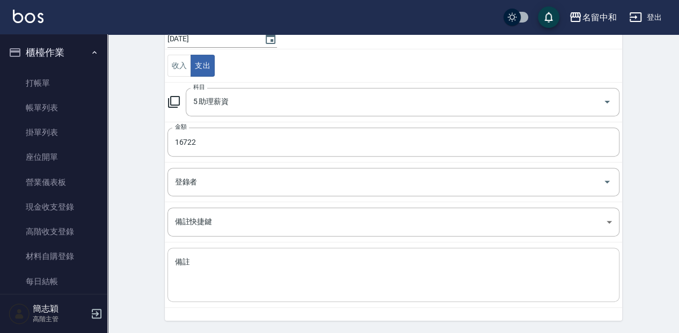
click at [251, 274] on textarea "備註" at bounding box center [393, 275] width 437 height 36
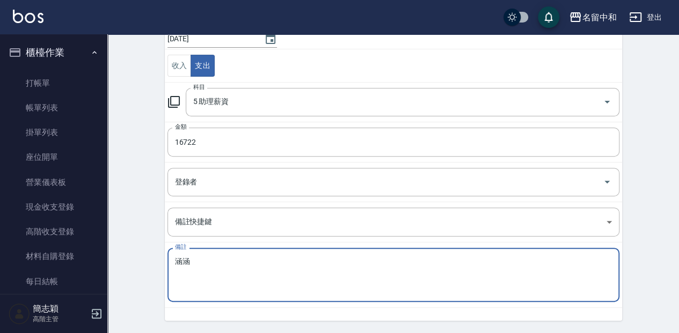
scroll to position [138, 0]
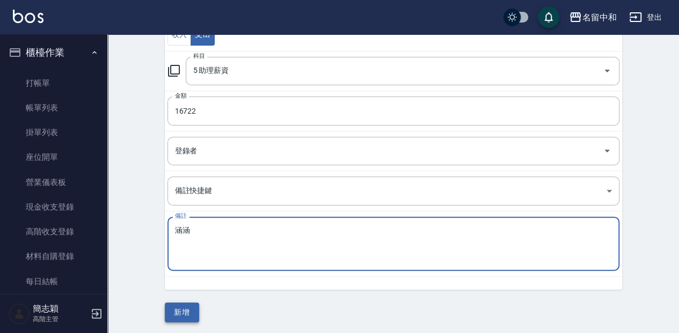
type textarea "涵涵"
click at [185, 307] on button "新增" at bounding box center [182, 313] width 34 height 20
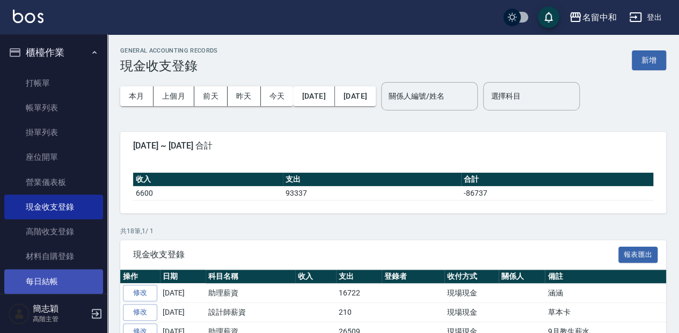
click at [85, 281] on link "每日結帳" at bounding box center [53, 281] width 99 height 25
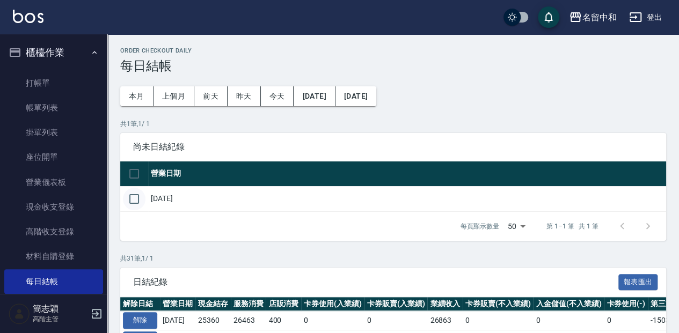
click at [134, 199] on input "checkbox" at bounding box center [134, 199] width 23 height 23
checkbox input "true"
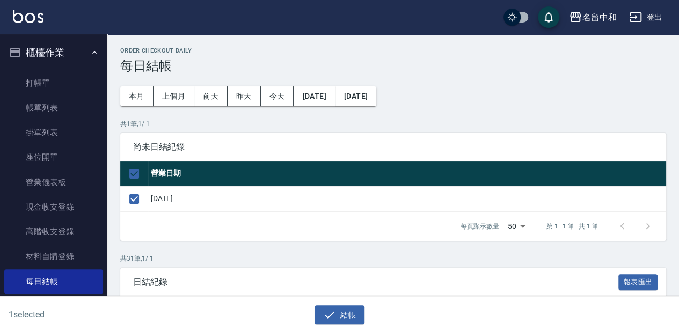
click at [366, 318] on div "結帳" at bounding box center [339, 315] width 327 height 20
click at [353, 314] on button "結帳" at bounding box center [339, 315] width 50 height 20
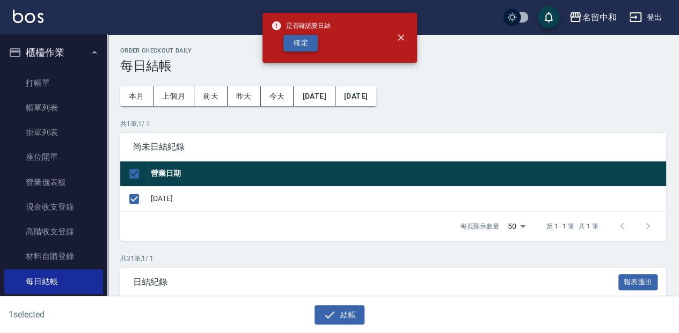
click at [295, 47] on button "確定" at bounding box center [300, 43] width 34 height 17
checkbox input "false"
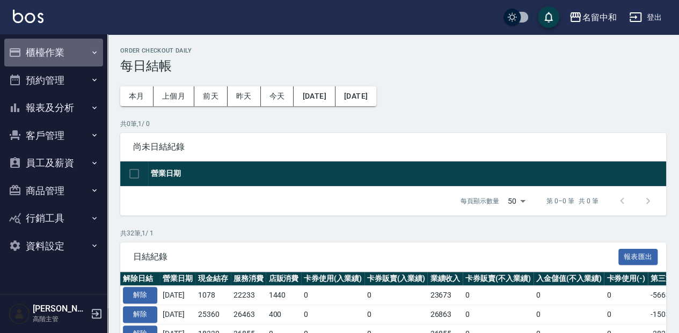
click at [26, 42] on button "櫃檯作業" at bounding box center [53, 53] width 99 height 28
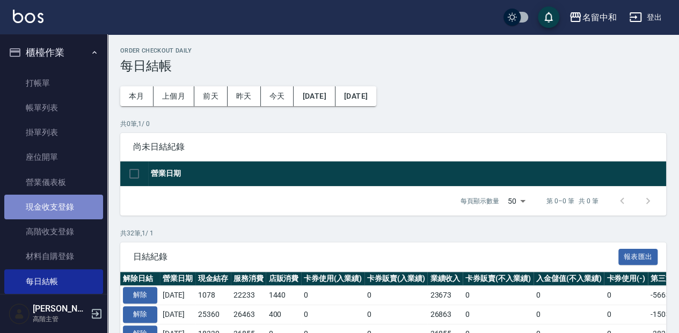
click at [85, 212] on link "現金收支登錄" at bounding box center [53, 207] width 99 height 25
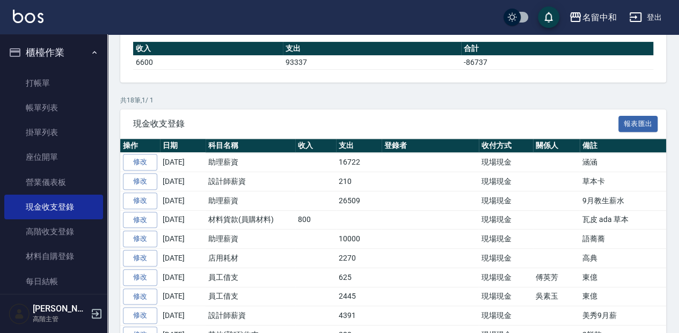
scroll to position [143, 0]
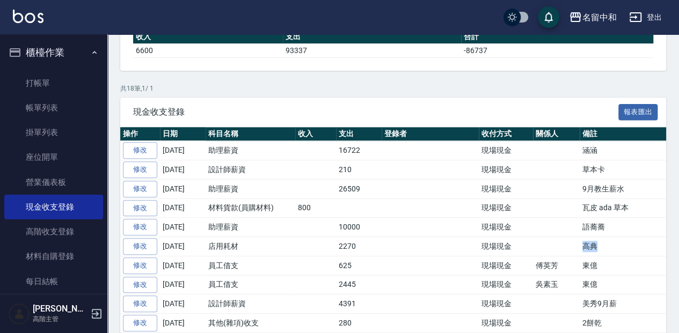
drag, startPoint x: 559, startPoint y: 242, endPoint x: 538, endPoint y: 246, distance: 21.9
click at [538, 246] on tr "修改 2025-10-09 店用耗材 2270 現場現金 高典" at bounding box center [469, 246] width 698 height 19
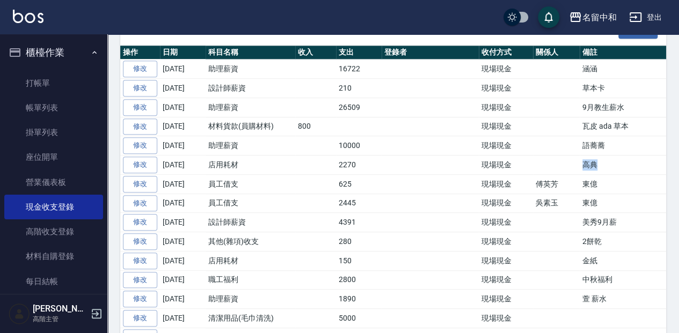
scroll to position [184, 0]
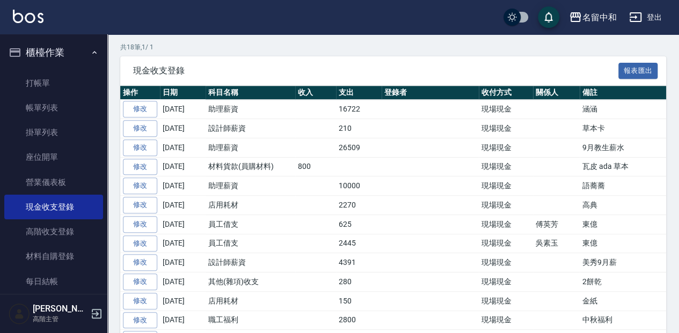
click at [337, 45] on p "共 18 筆, 1 / 1" at bounding box center [393, 47] width 546 height 10
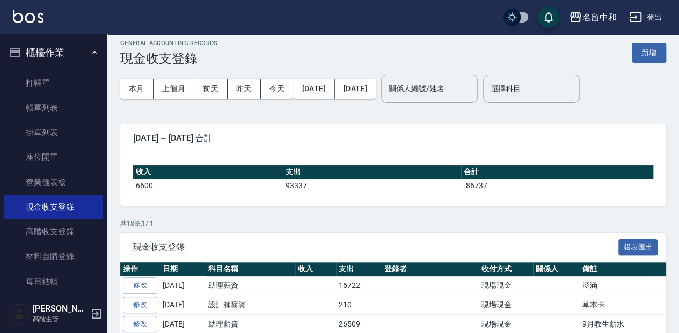
scroll to position [5, 0]
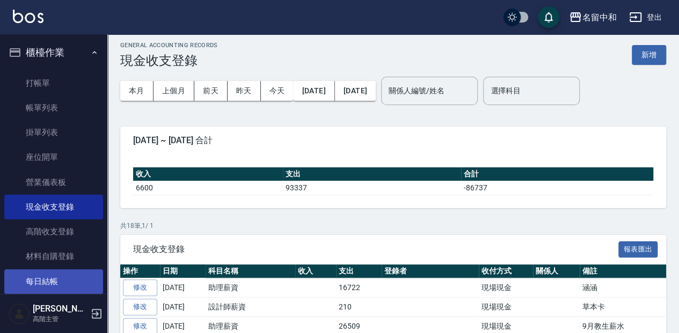
click at [90, 274] on link "每日結帳" at bounding box center [53, 281] width 99 height 25
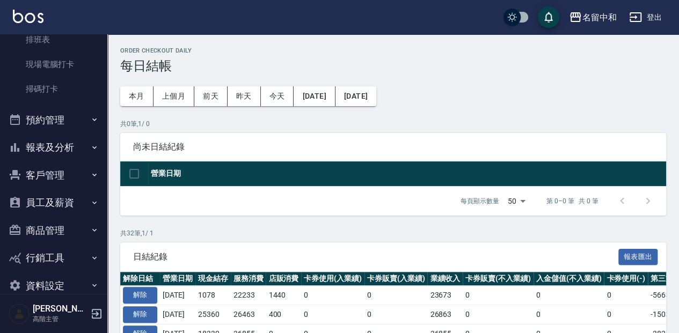
scroll to position [284, 0]
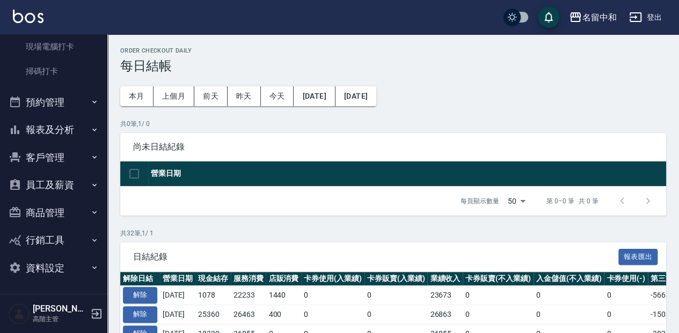
click at [48, 123] on button "報表及分析" at bounding box center [53, 130] width 99 height 28
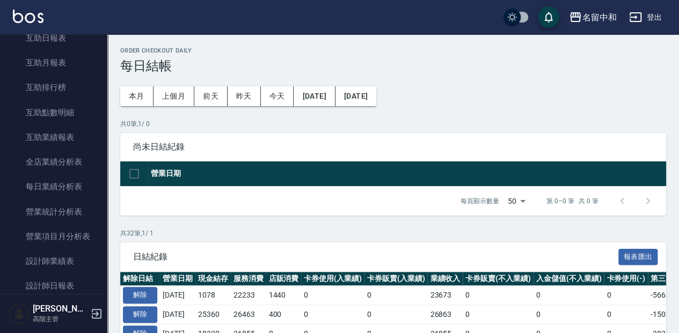
scroll to position [571, 0]
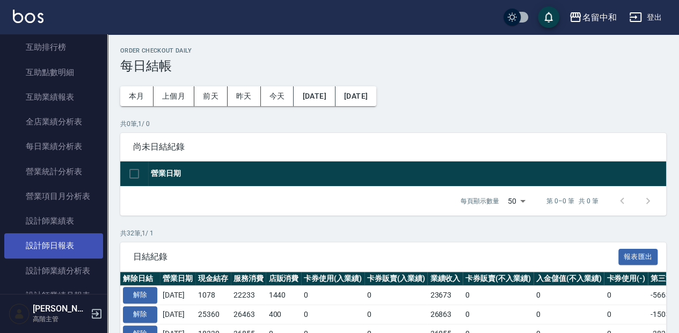
click at [63, 239] on link "設計師日報表" at bounding box center [53, 245] width 99 height 25
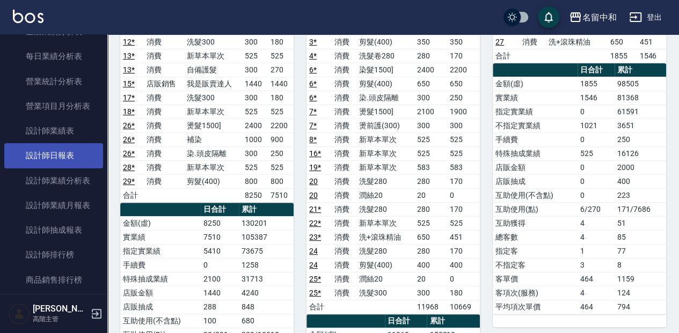
scroll to position [678, 0]
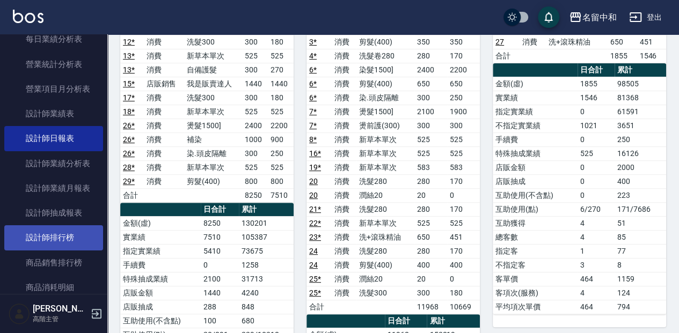
click at [56, 239] on link "設計師排行榜" at bounding box center [53, 237] width 99 height 25
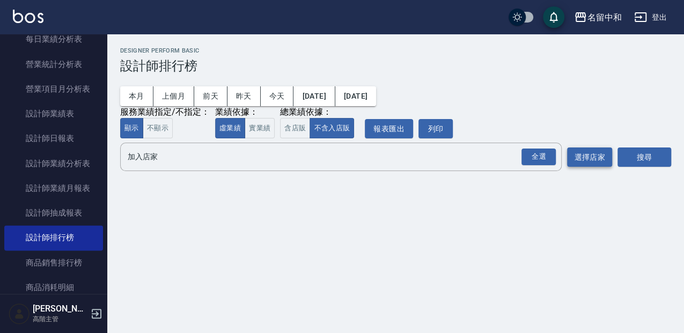
drag, startPoint x: 545, startPoint y: 156, endPoint x: 573, endPoint y: 155, distance: 27.9
click at [545, 156] on div "全選" at bounding box center [539, 157] width 34 height 17
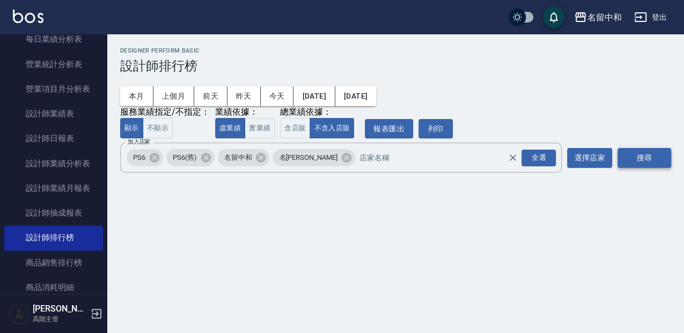
click at [643, 163] on button "搜尋" at bounding box center [645, 158] width 54 height 20
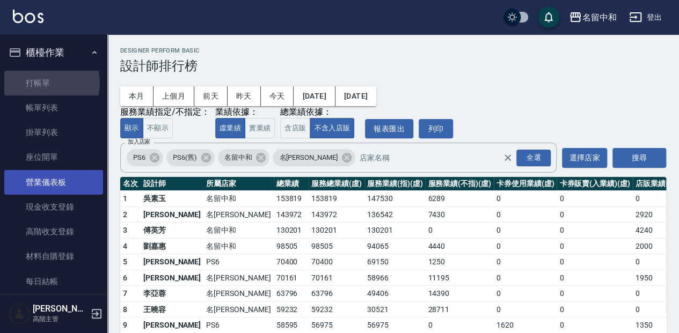
click at [43, 83] on link "打帳單" at bounding box center [53, 83] width 99 height 25
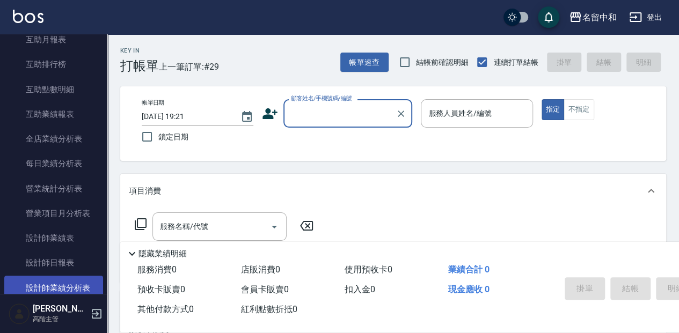
scroll to position [572, 0]
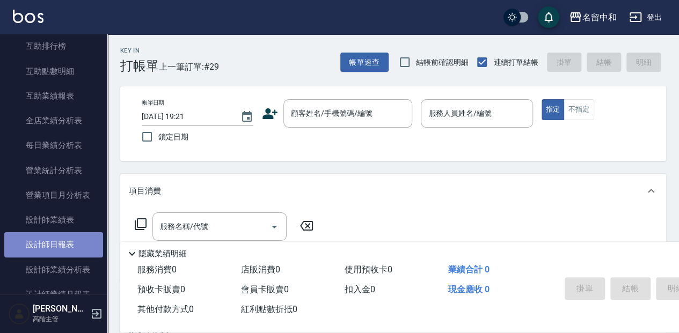
click at [74, 248] on link "設計師日報表" at bounding box center [53, 244] width 99 height 25
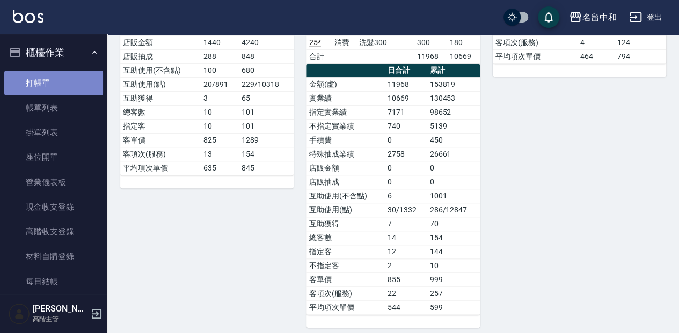
click at [65, 85] on link "打帳單" at bounding box center [53, 83] width 99 height 25
